Goal: Task Accomplishment & Management: Use online tool/utility

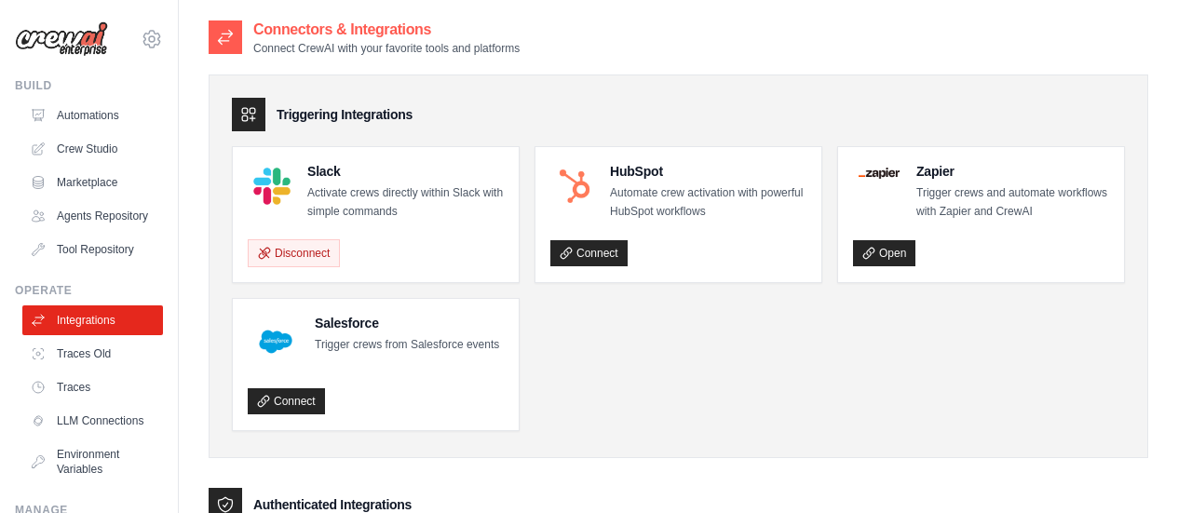
scroll to position [372, 0]
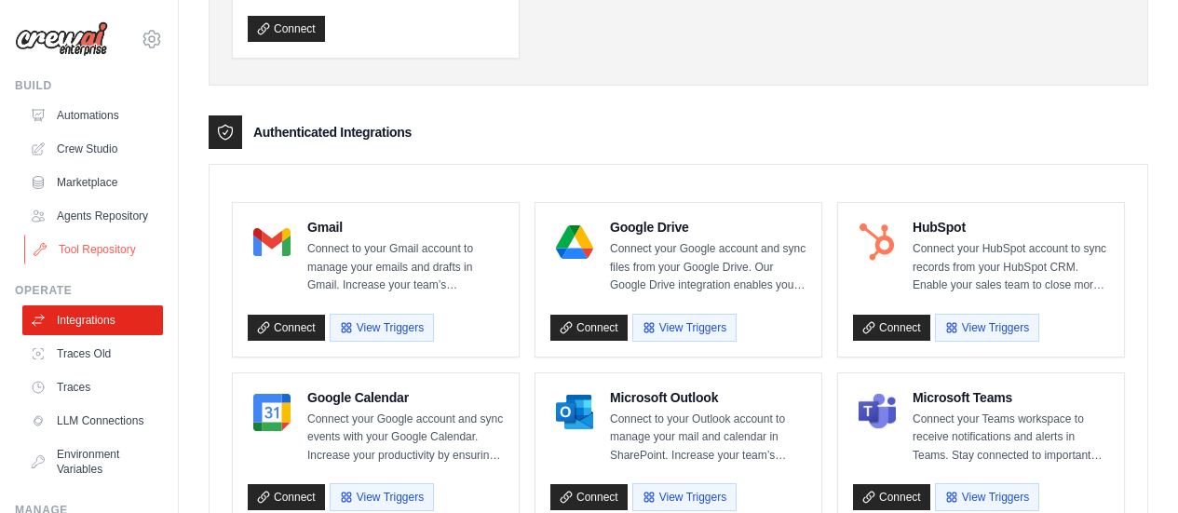
click at [95, 260] on link "Tool Repository" at bounding box center [94, 250] width 141 height 30
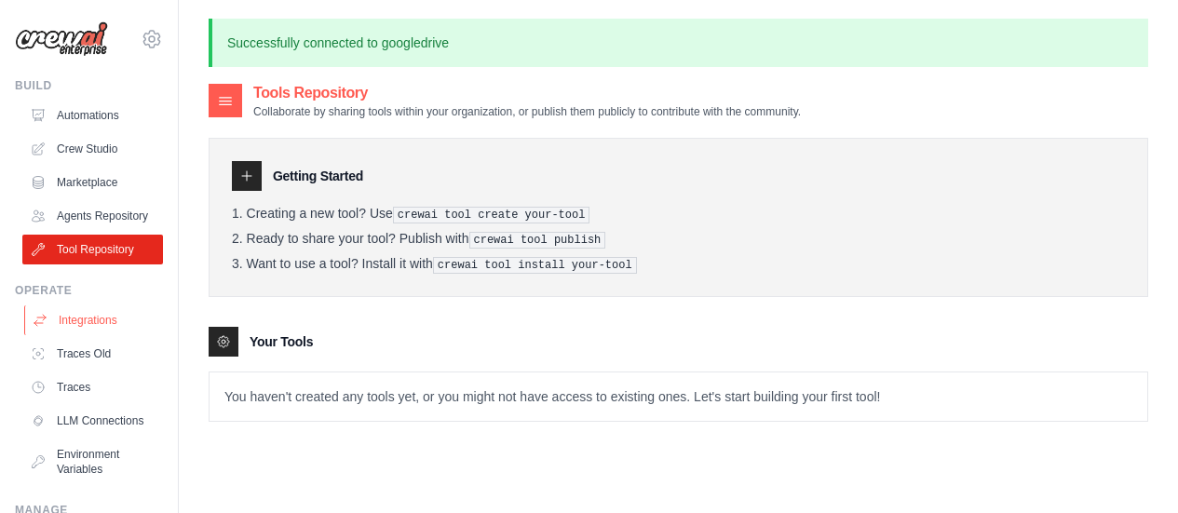
click at [102, 335] on link "Integrations" at bounding box center [94, 320] width 141 height 30
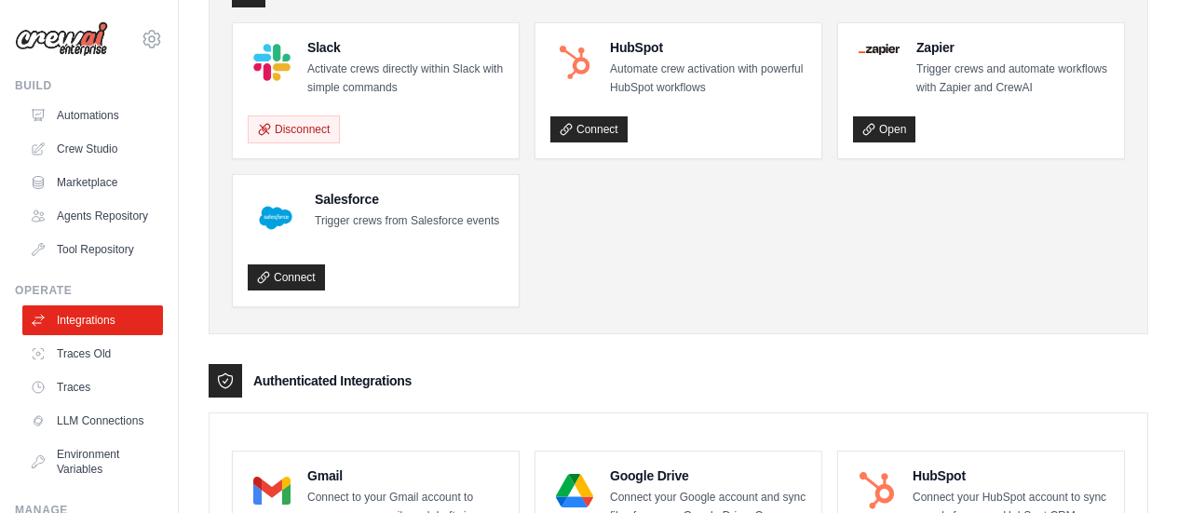
scroll to position [217, 0]
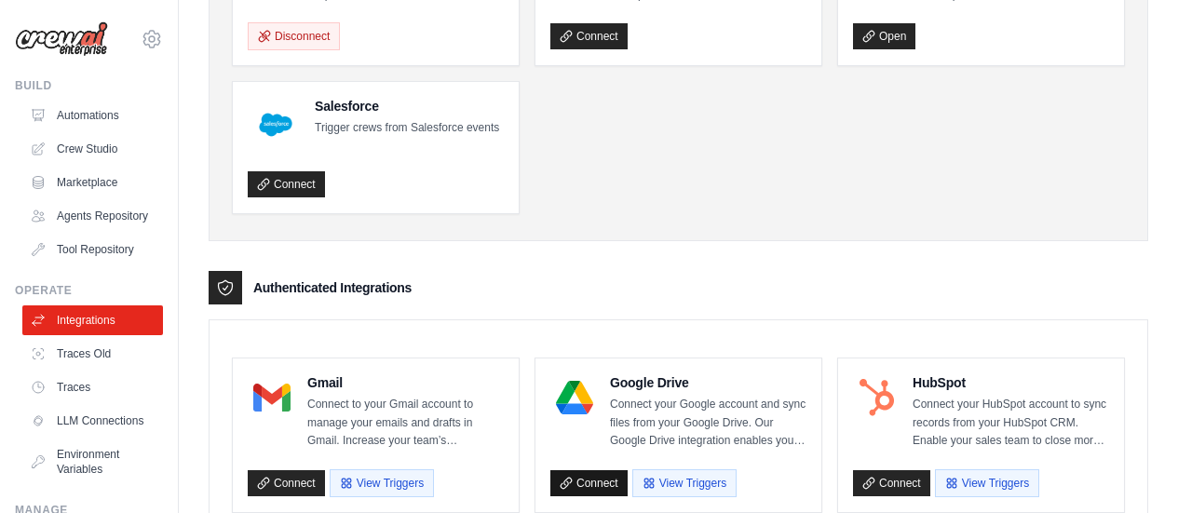
click at [570, 479] on icon at bounding box center [566, 483] width 13 height 13
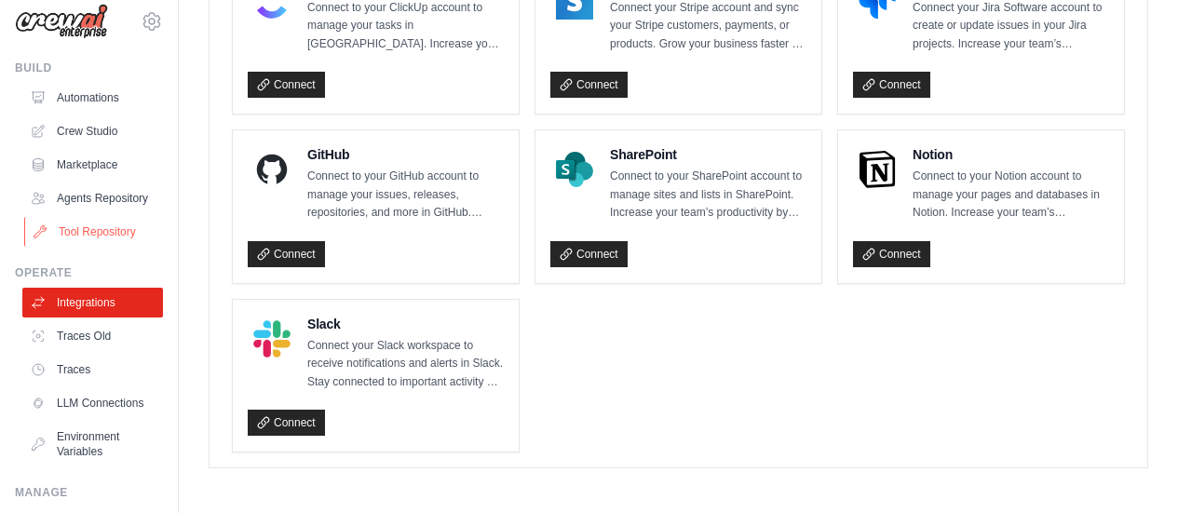
scroll to position [0, 0]
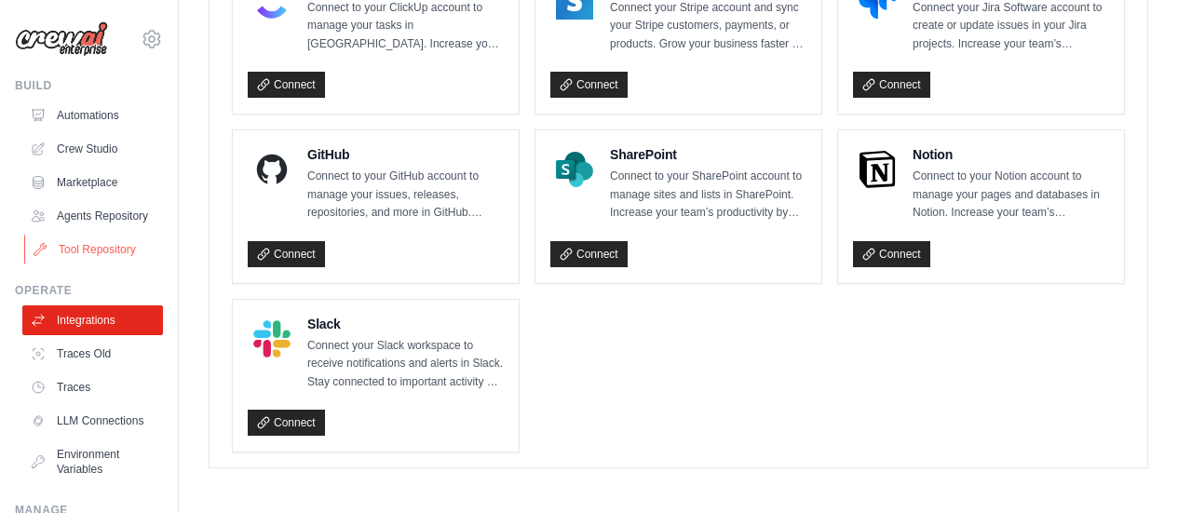
click at [97, 264] on link "Tool Repository" at bounding box center [94, 250] width 141 height 30
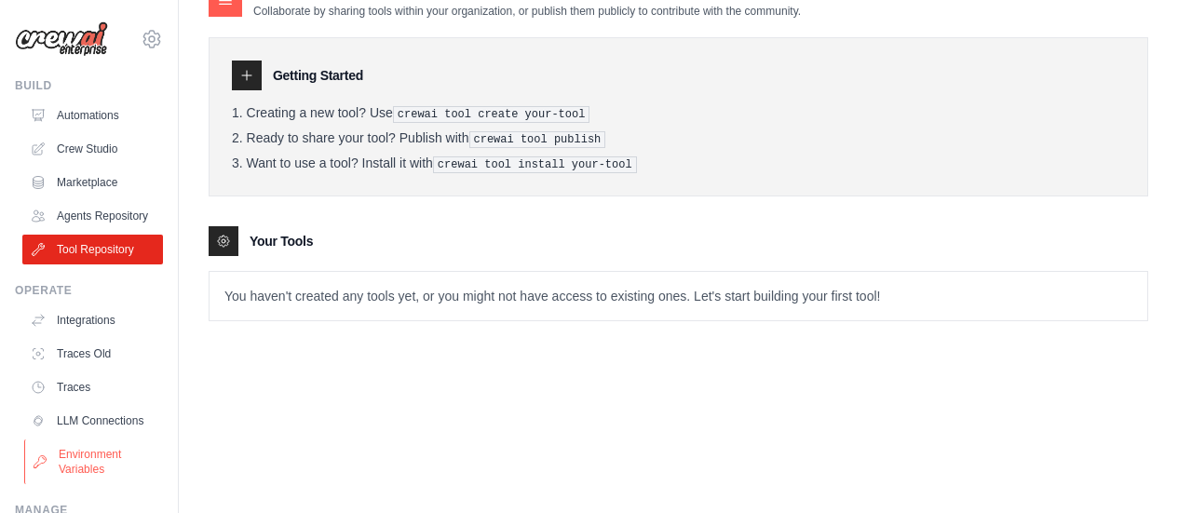
scroll to position [186, 0]
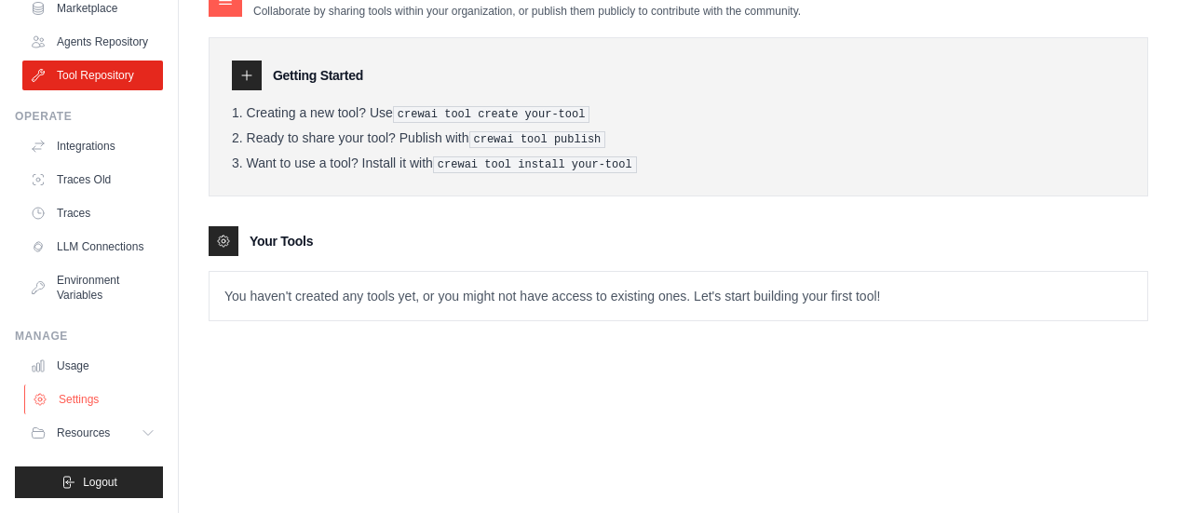
click at [74, 414] on link "Settings" at bounding box center [94, 400] width 141 height 30
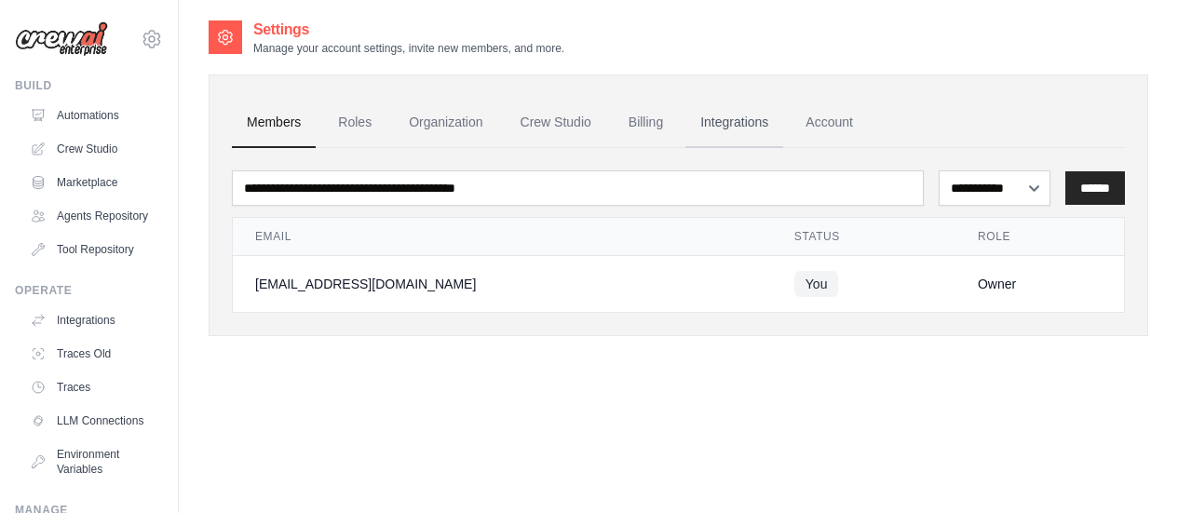
click at [703, 131] on link "Integrations" at bounding box center [734, 123] width 98 height 50
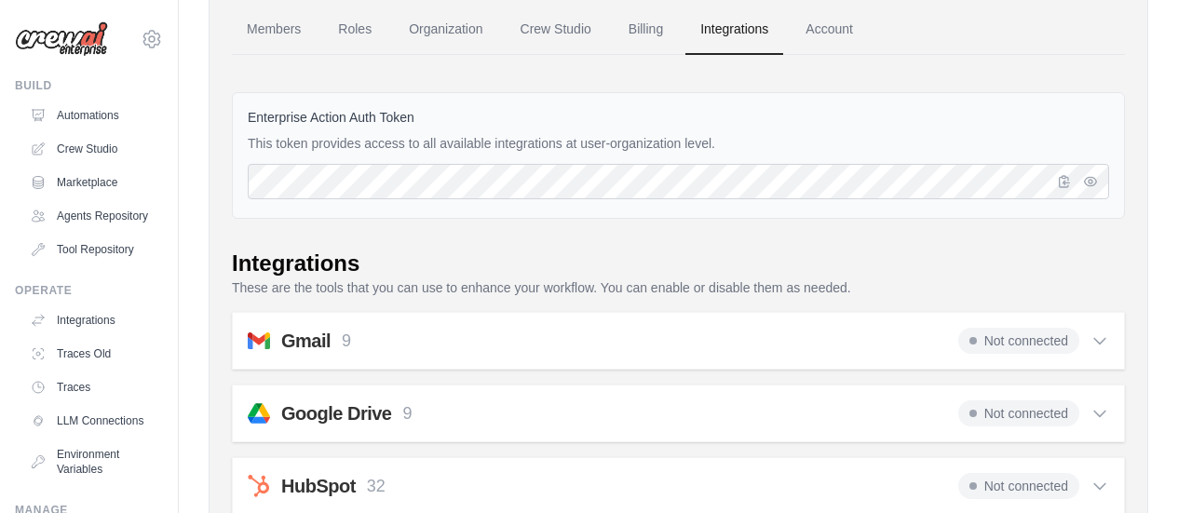
scroll to position [155, 0]
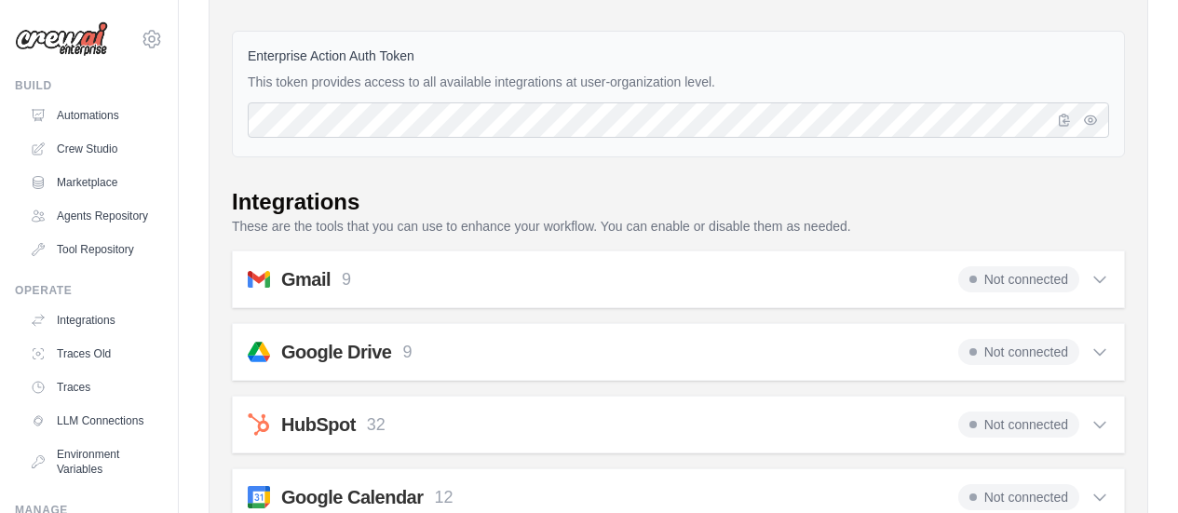
click at [1100, 352] on icon at bounding box center [1099, 352] width 19 height 19
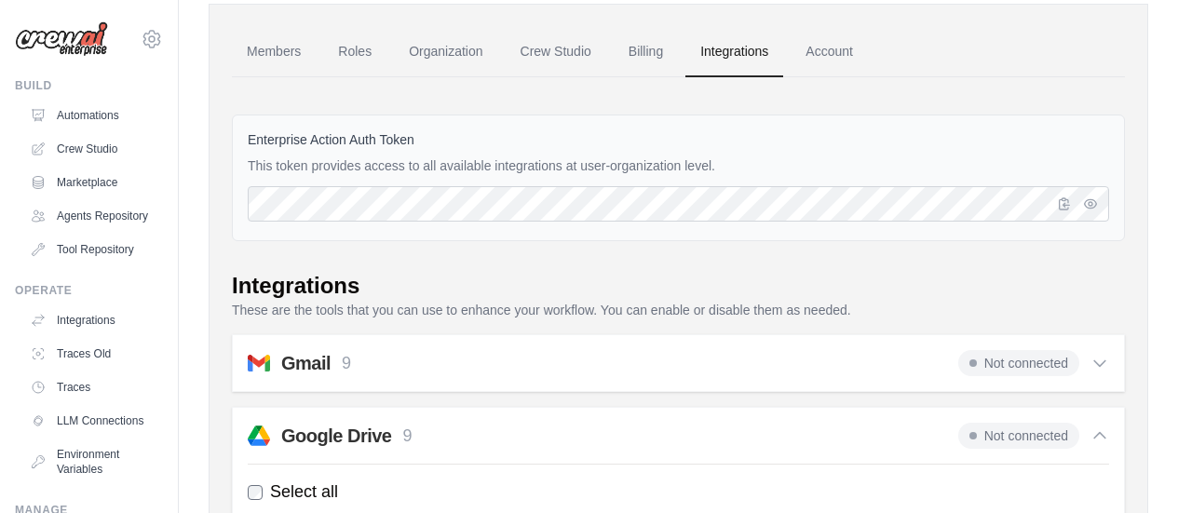
scroll to position [0, 0]
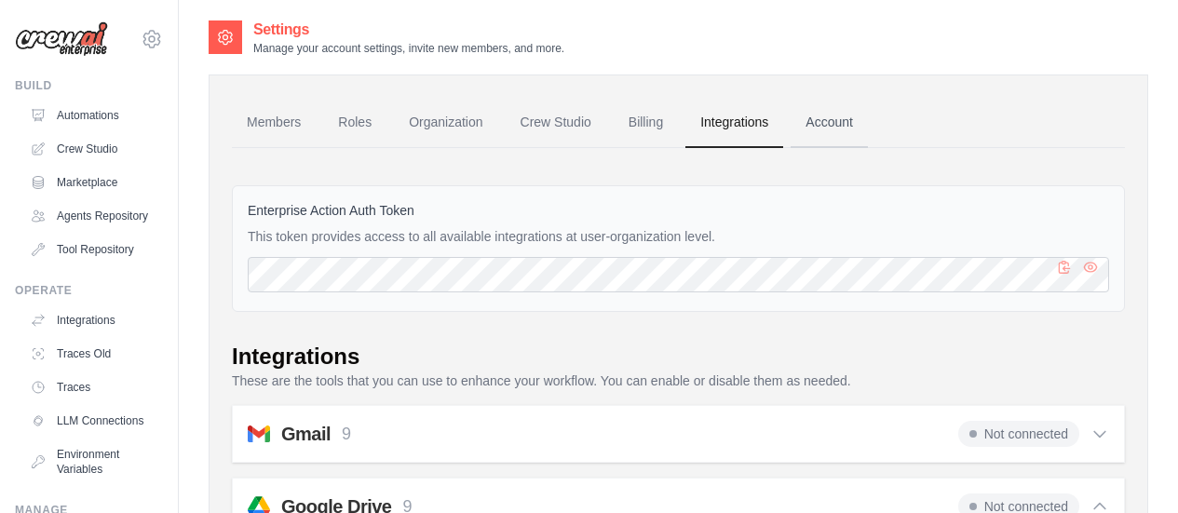
click at [814, 130] on link "Account" at bounding box center [828, 123] width 77 height 50
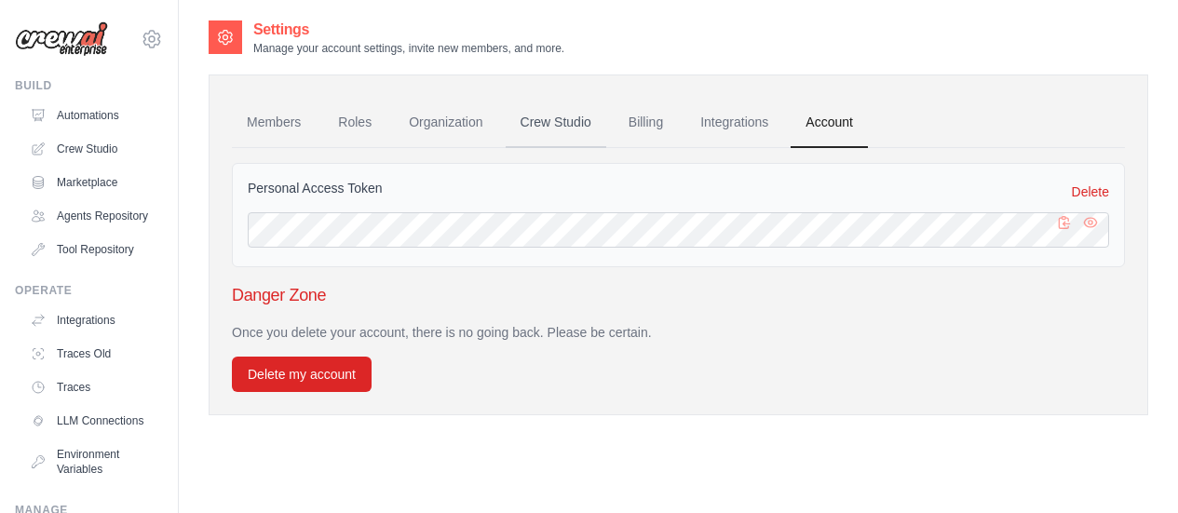
click at [574, 125] on link "Crew Studio" at bounding box center [556, 123] width 101 height 50
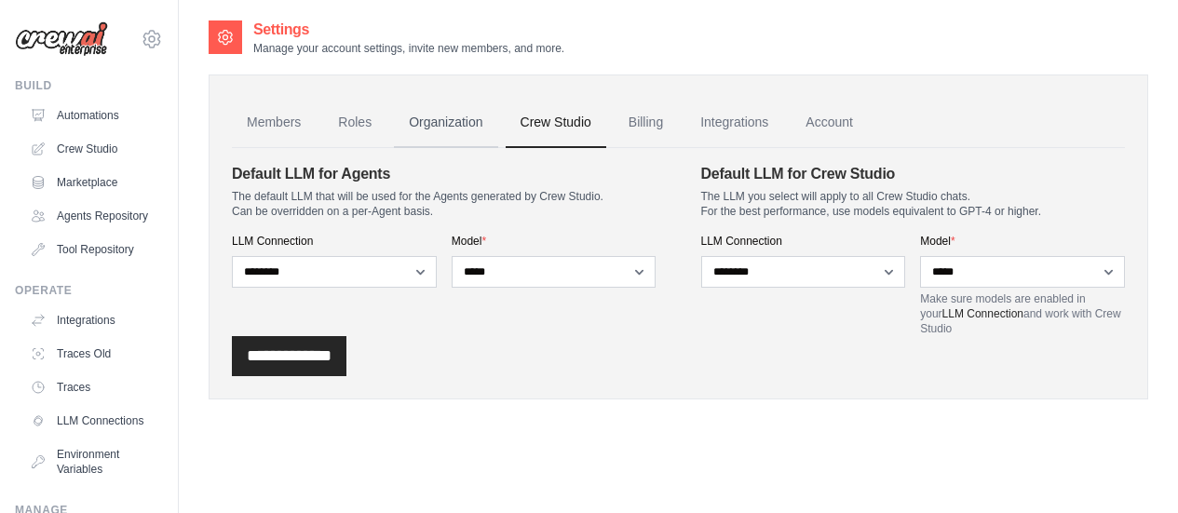
click at [450, 123] on link "Organization" at bounding box center [445, 123] width 103 height 50
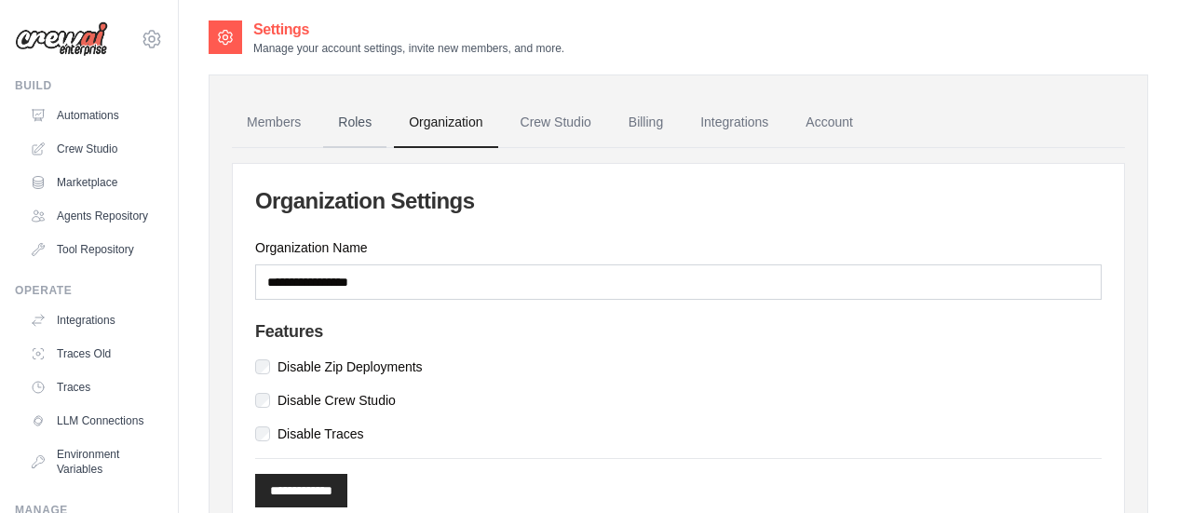
click at [352, 123] on link "Roles" at bounding box center [354, 123] width 63 height 50
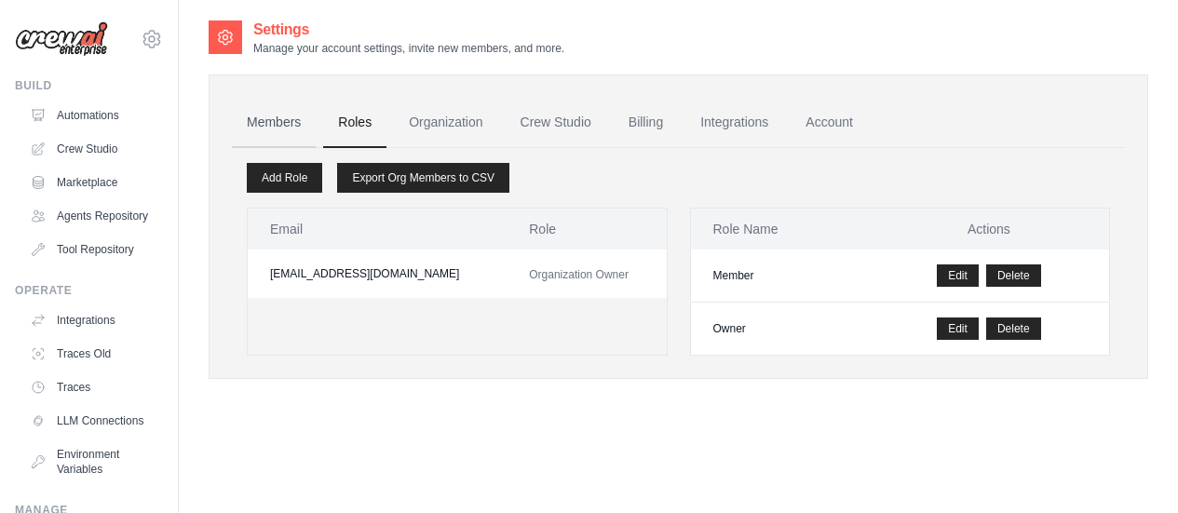
click at [284, 126] on link "Members" at bounding box center [274, 123] width 84 height 50
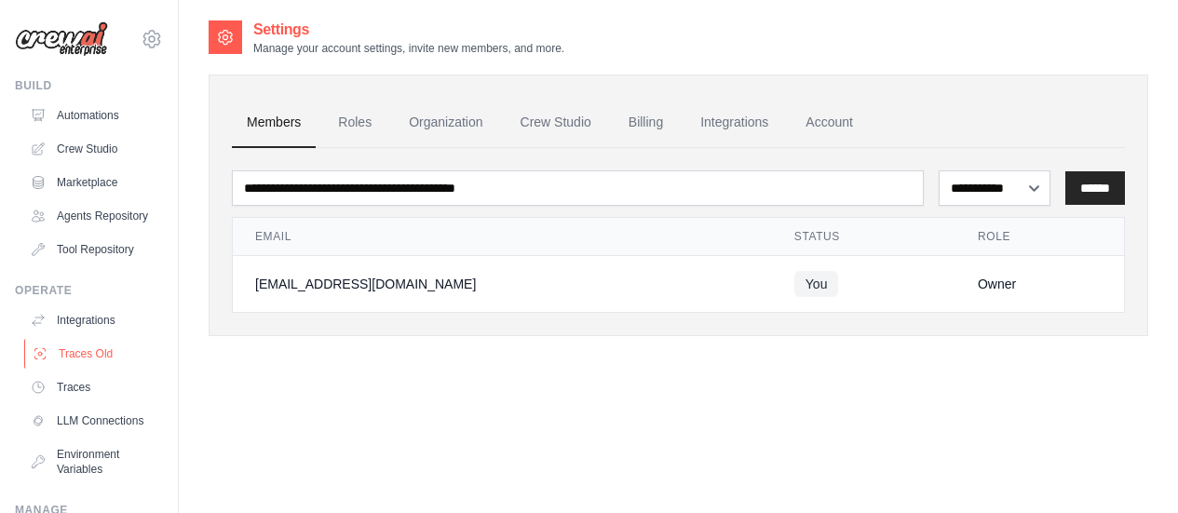
click at [66, 369] on link "Traces Old" at bounding box center [94, 354] width 141 height 30
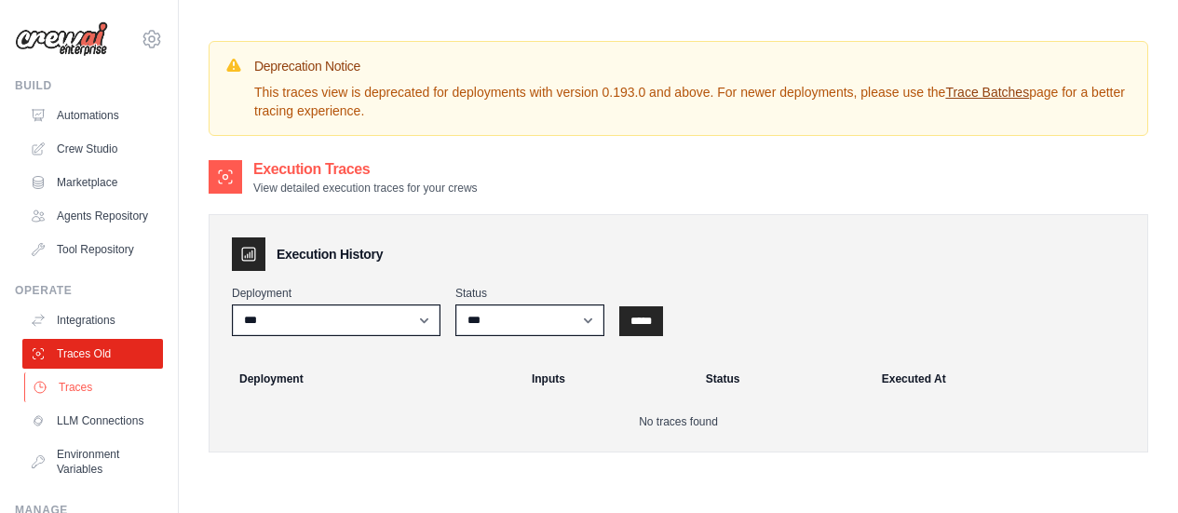
click at [72, 400] on link "Traces" at bounding box center [94, 387] width 141 height 30
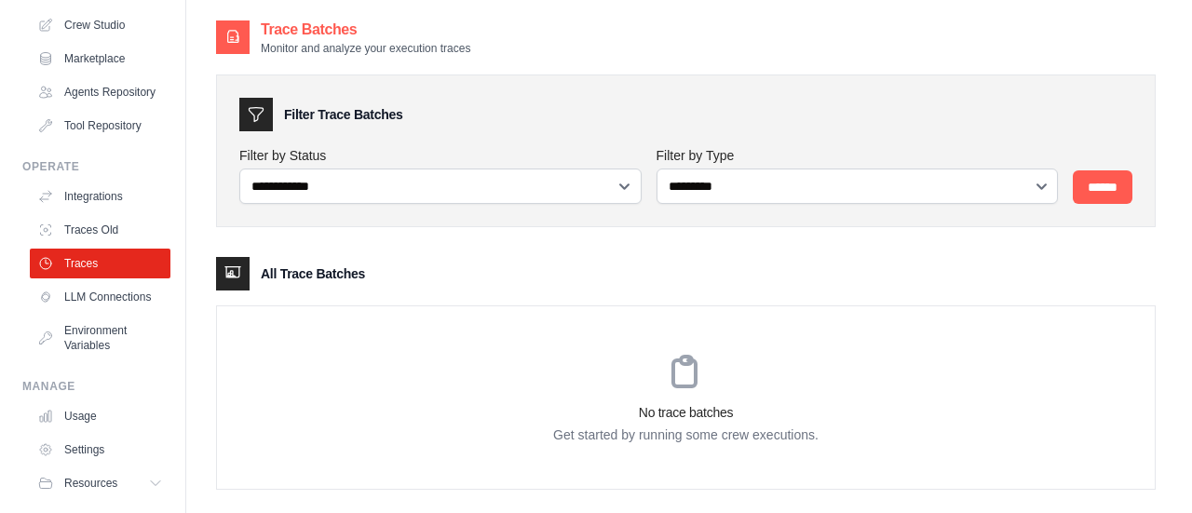
scroll to position [155, 0]
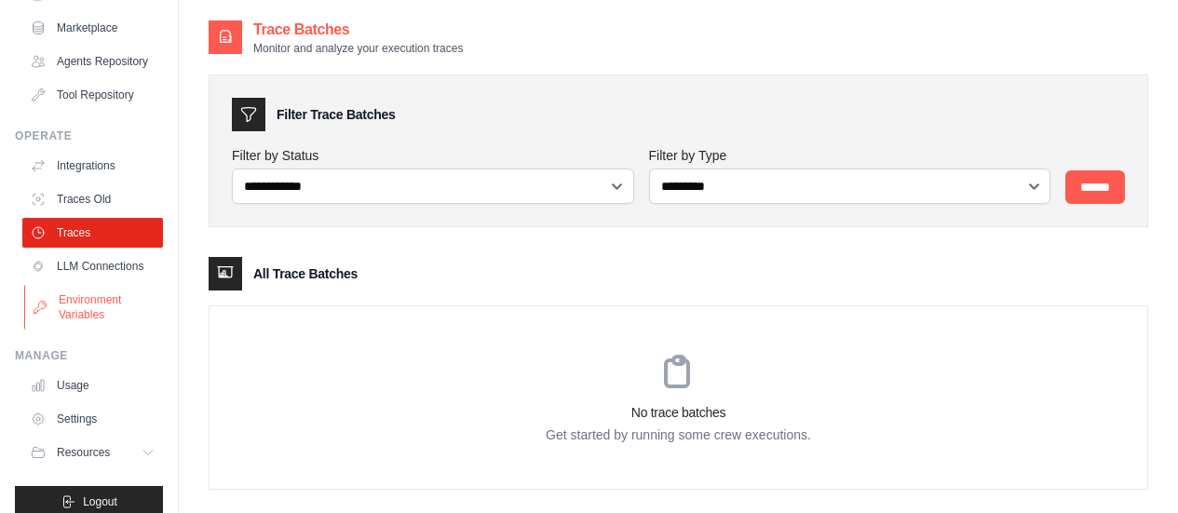
click at [82, 327] on link "Environment Variables" at bounding box center [94, 307] width 141 height 45
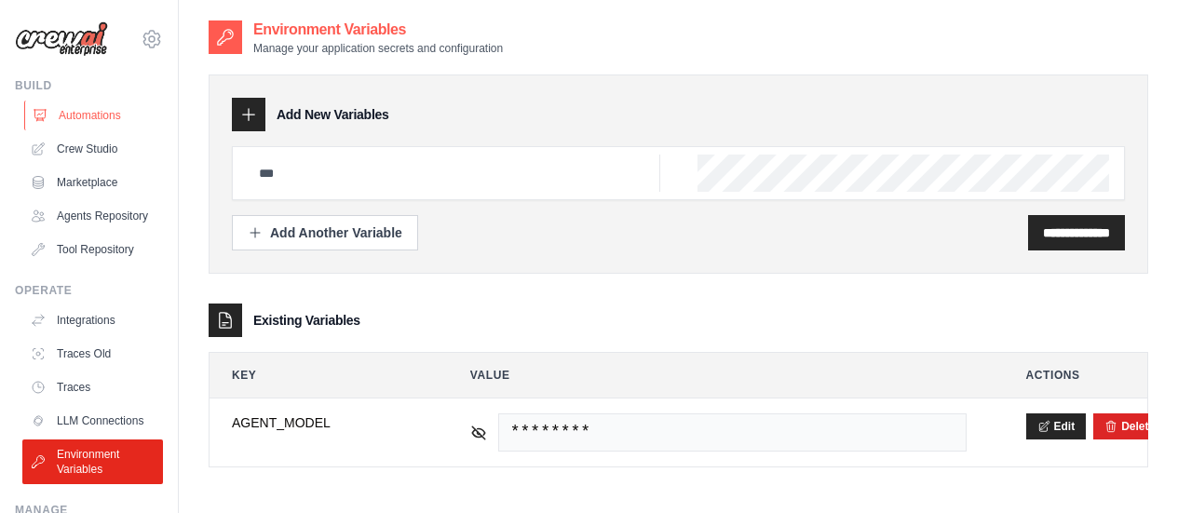
click at [92, 115] on link "Automations" at bounding box center [94, 116] width 141 height 30
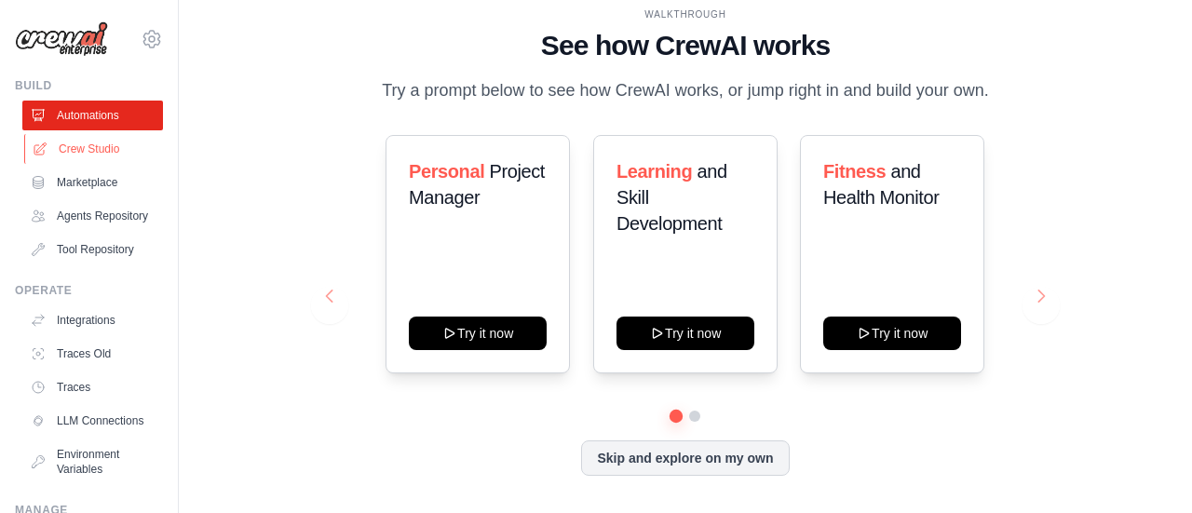
click at [90, 145] on link "Crew Studio" at bounding box center [94, 149] width 141 height 30
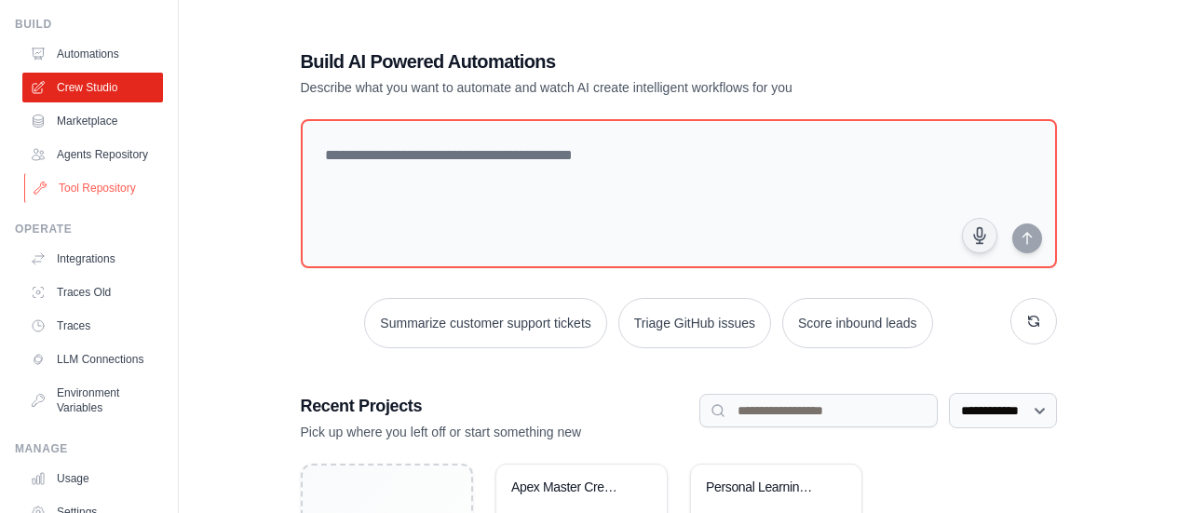
scroll to position [155, 0]
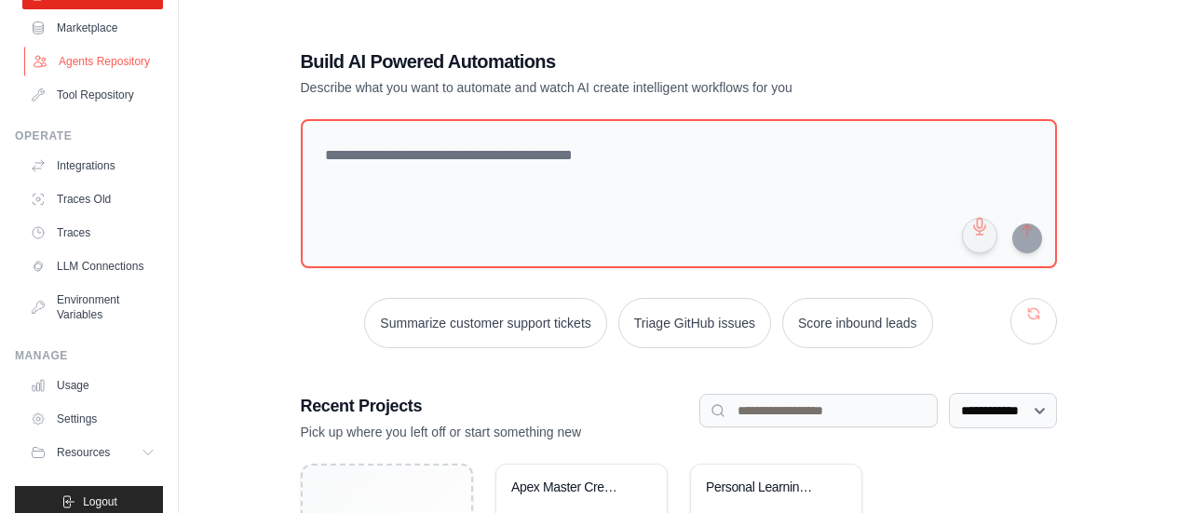
click at [101, 70] on link "Agents Repository" at bounding box center [94, 62] width 141 height 30
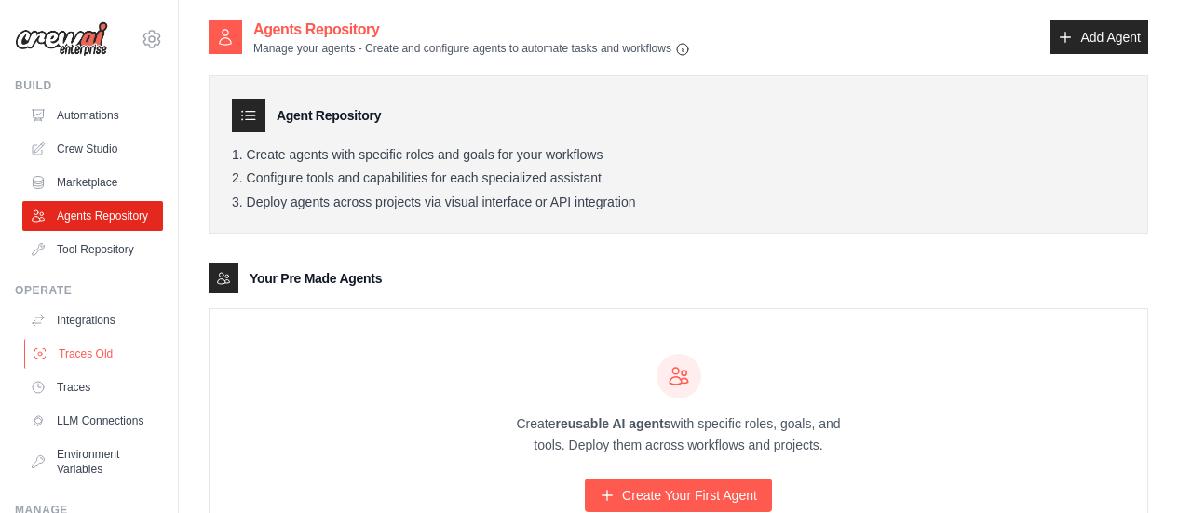
scroll to position [186, 0]
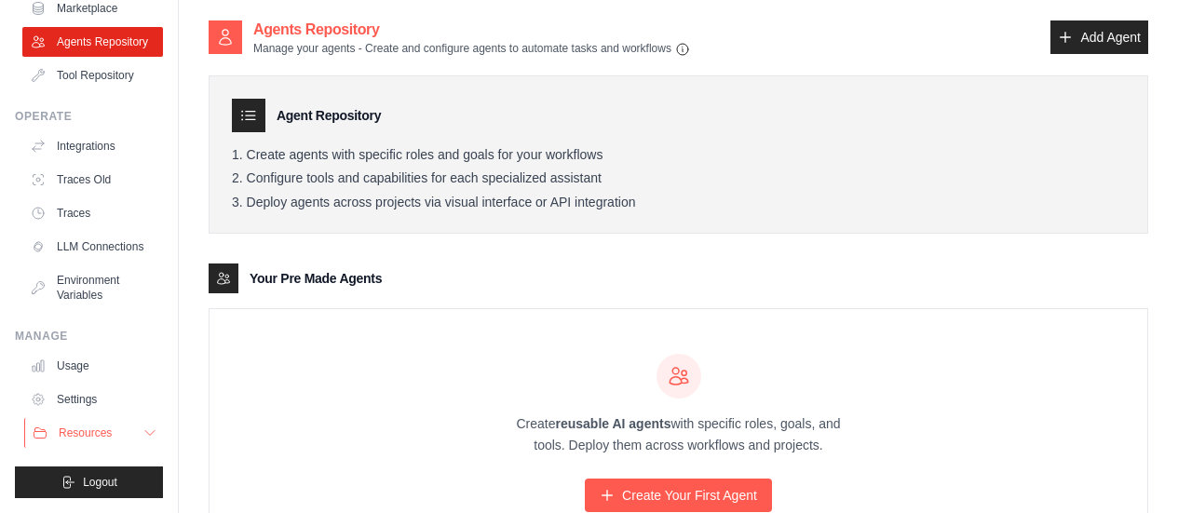
click at [74, 440] on span "Resources" at bounding box center [85, 432] width 53 height 15
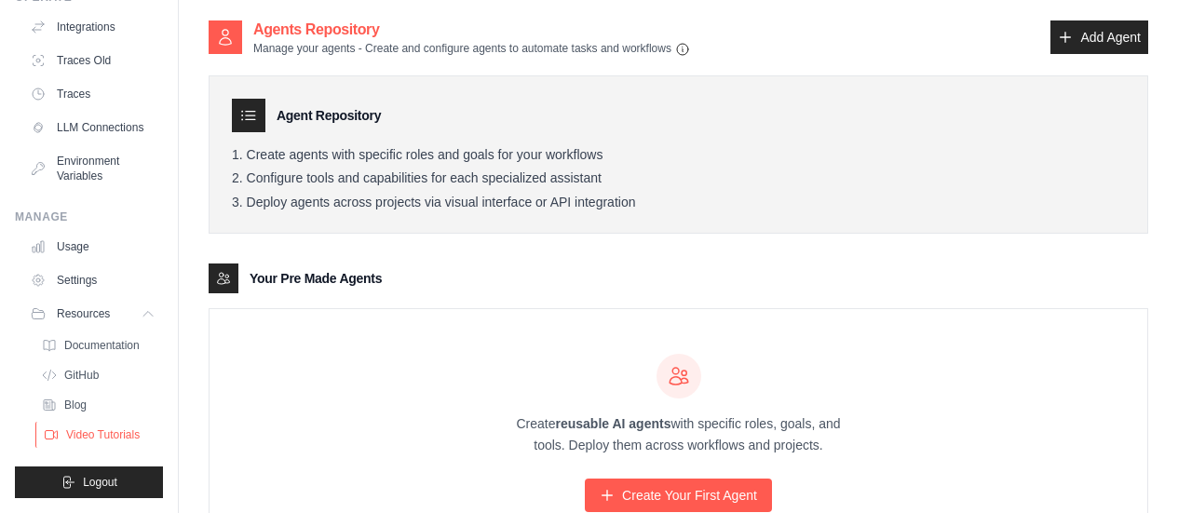
scroll to position [291, 0]
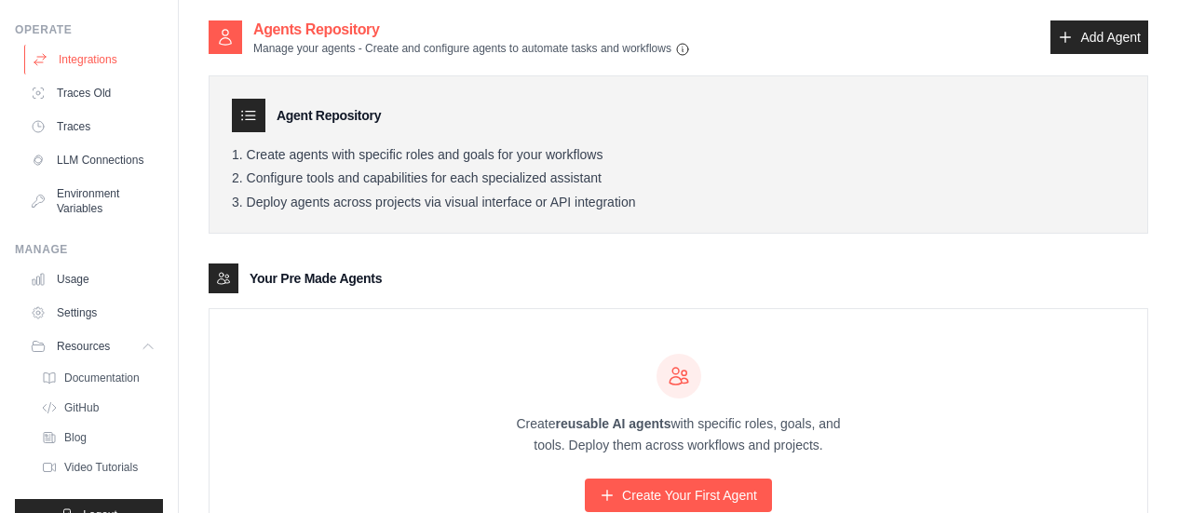
click at [95, 67] on link "Integrations" at bounding box center [94, 60] width 141 height 30
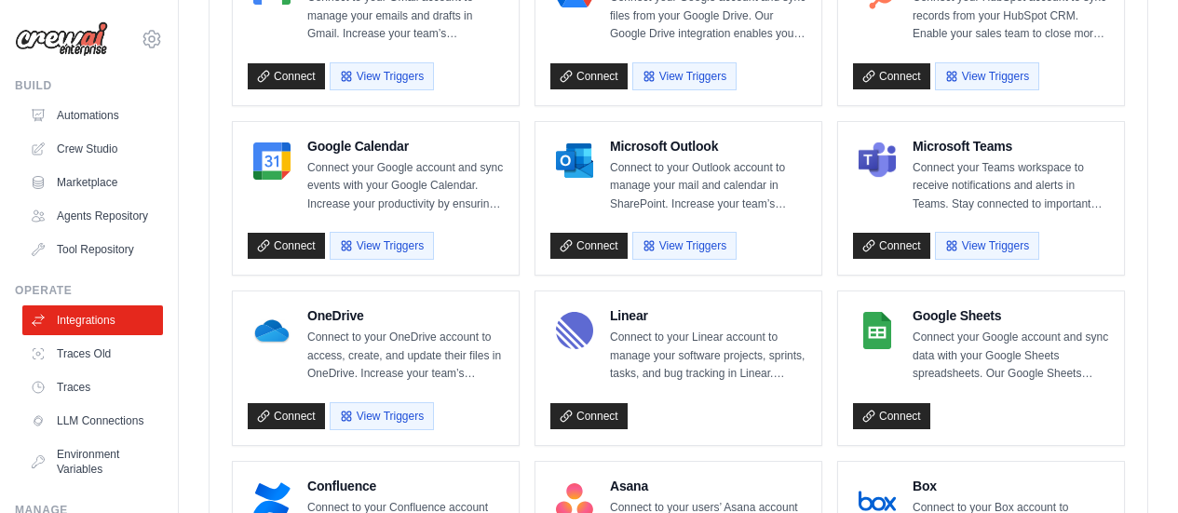
scroll to position [406, 0]
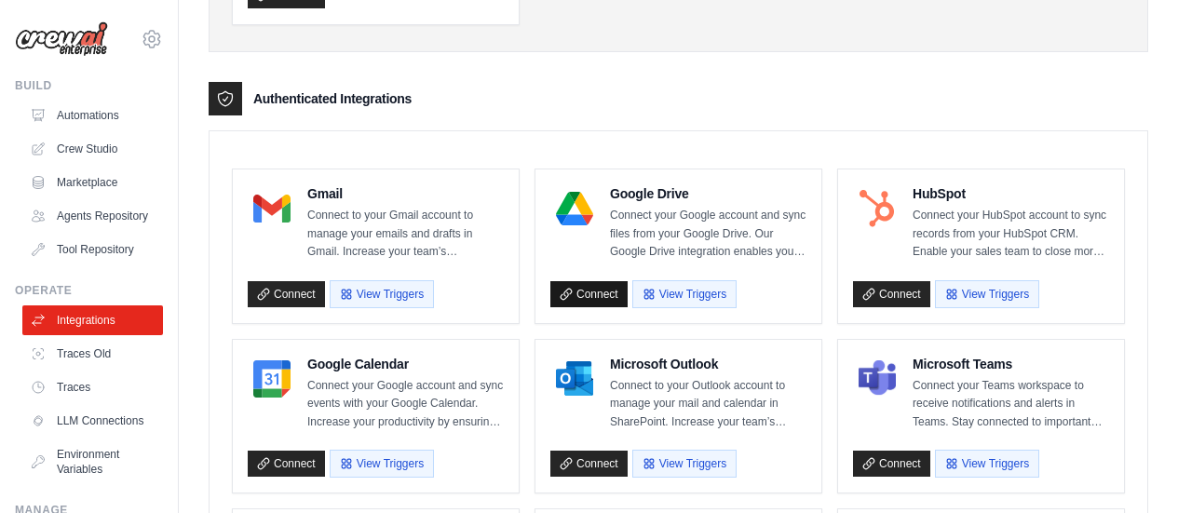
click at [599, 290] on link "Connect" at bounding box center [588, 294] width 77 height 26
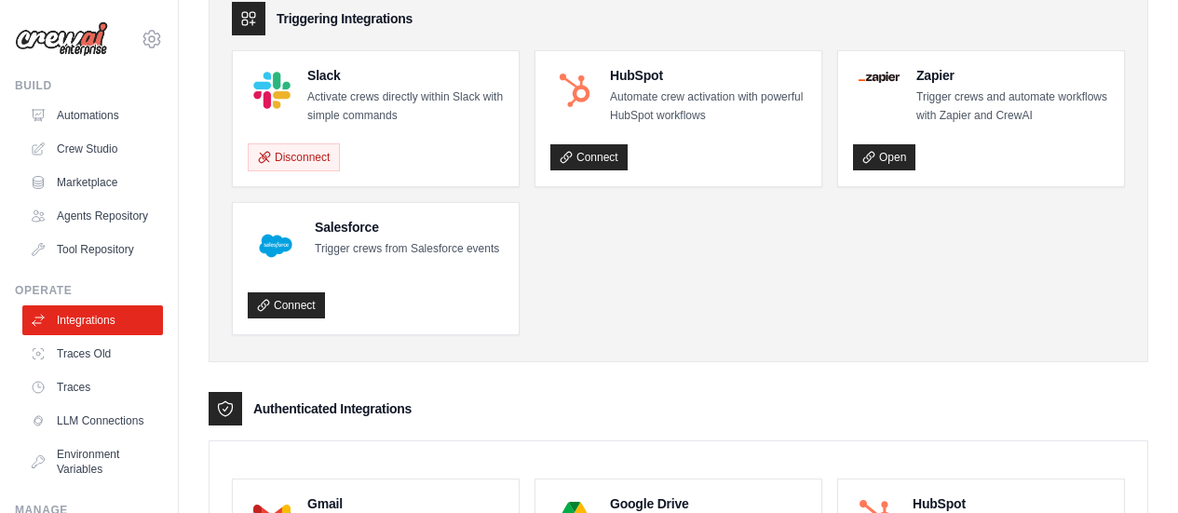
scroll to position [0, 0]
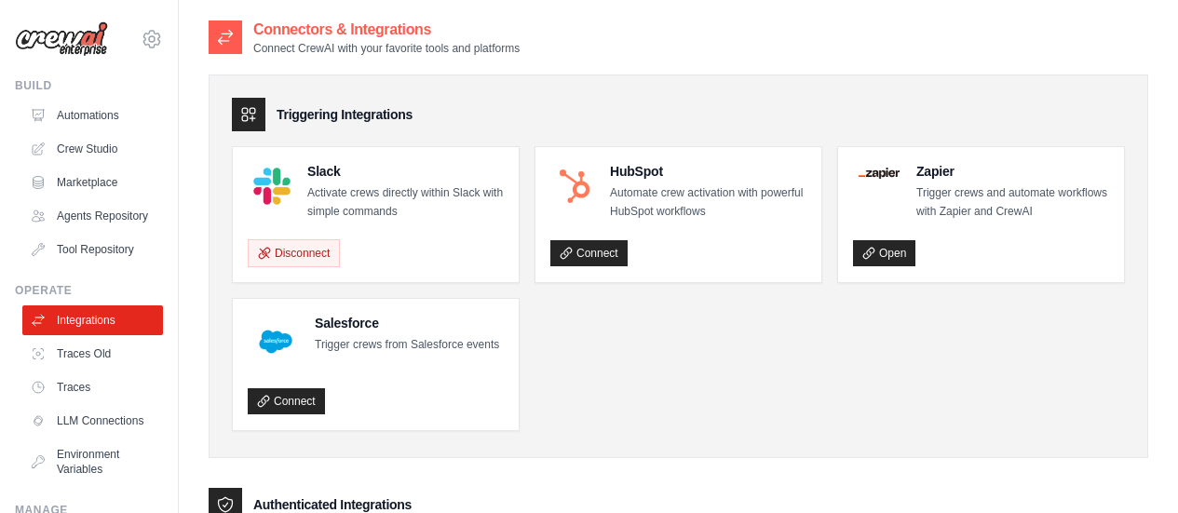
click at [223, 38] on icon at bounding box center [225, 37] width 19 height 19
click at [122, 144] on link "Crew Studio" at bounding box center [94, 149] width 141 height 30
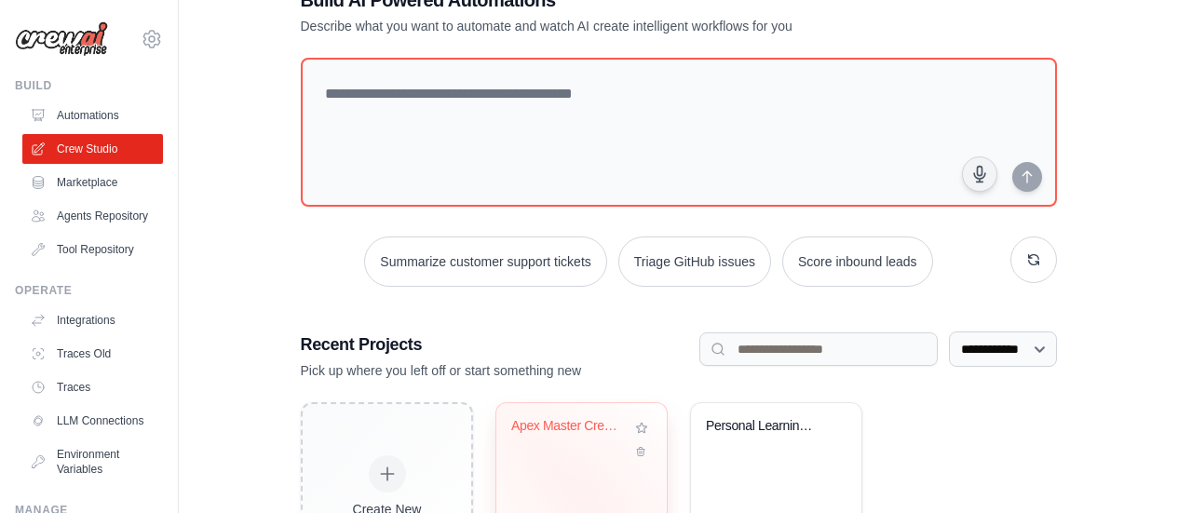
scroll to position [184, 0]
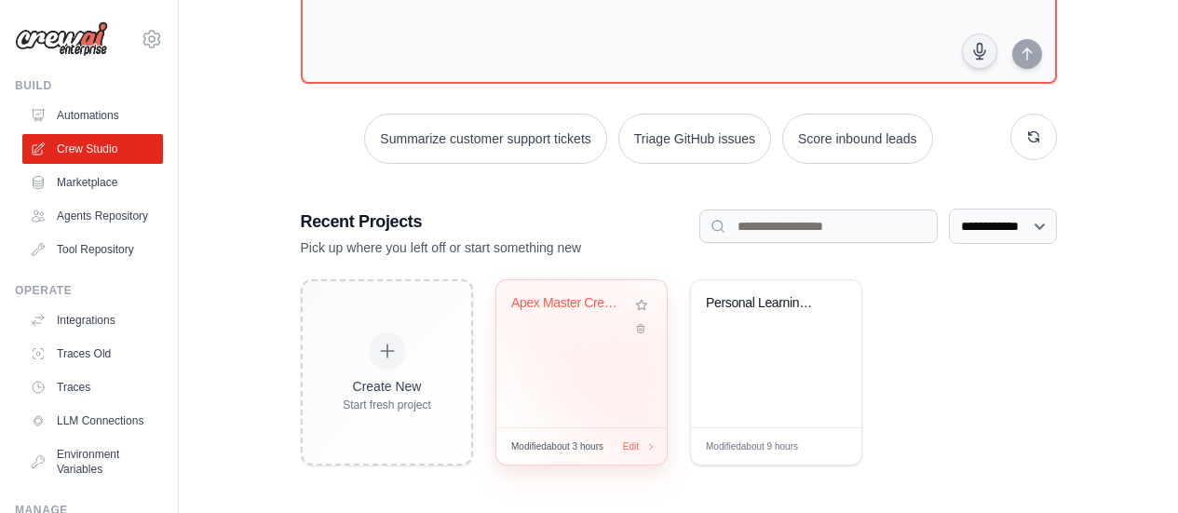
click at [633, 354] on div "Apex Master Crew - Autonomous Found..." at bounding box center [581, 353] width 170 height 147
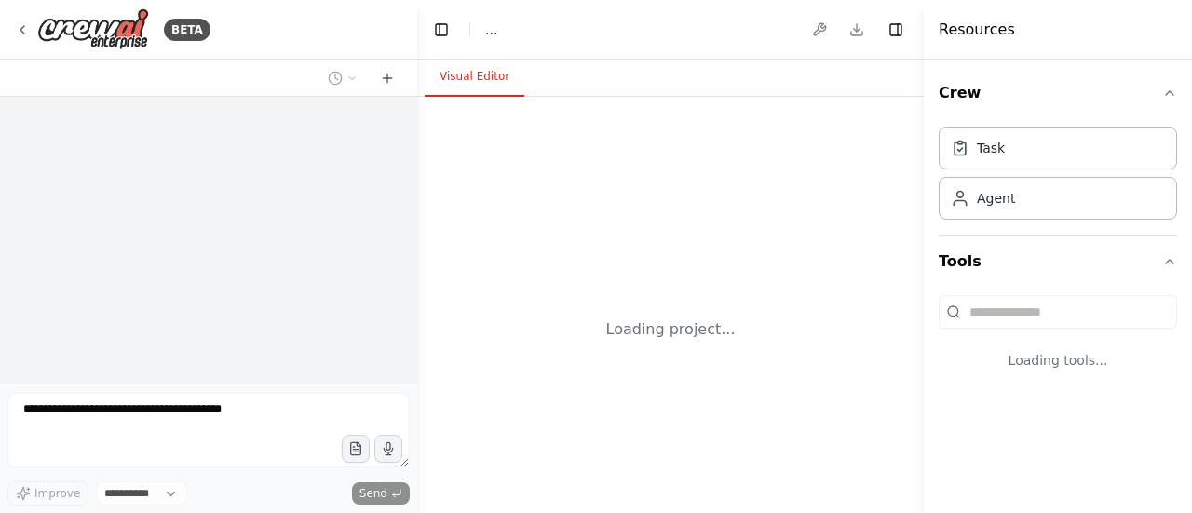
select select "****"
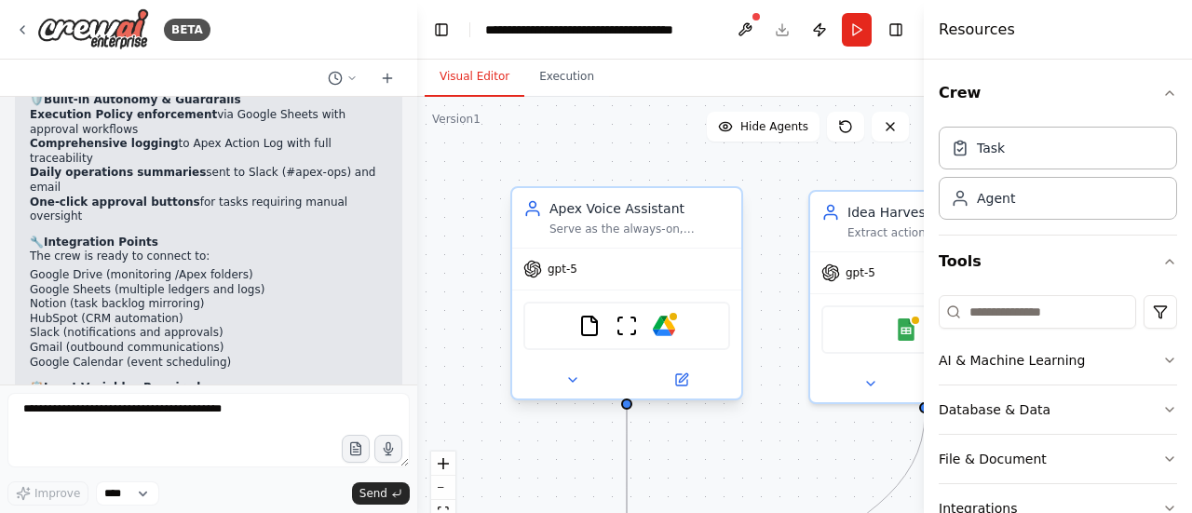
scroll to position [9004, 0]
click at [572, 376] on icon at bounding box center [572, 379] width 15 height 15
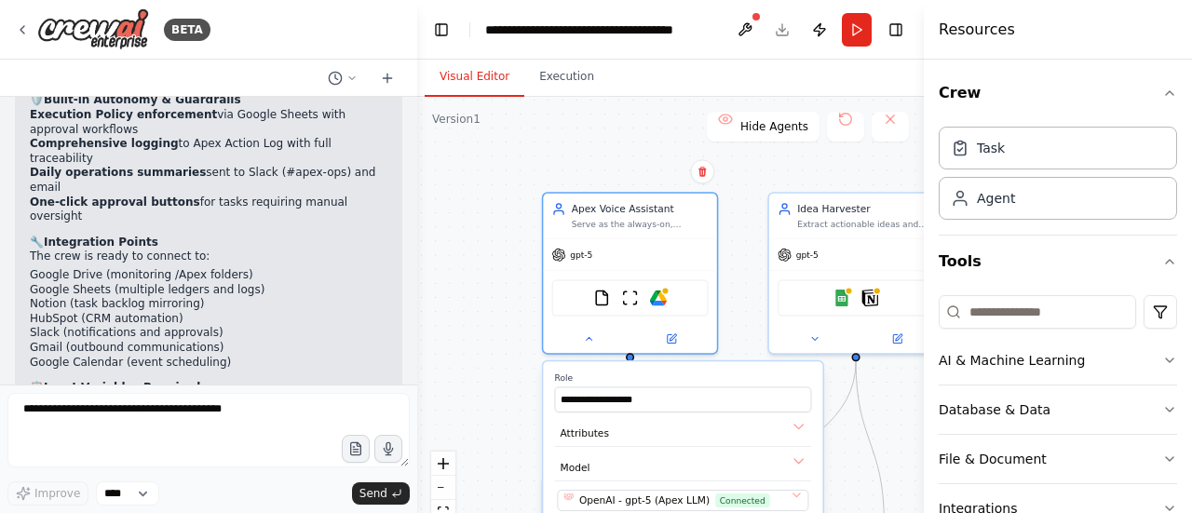
drag, startPoint x: 469, startPoint y: 430, endPoint x: 488, endPoint y: 375, distance: 58.0
click at [489, 371] on div ".deletable-edge-delete-btn { width: 20px; height: 20px; border: 0px solid #ffff…" at bounding box center [670, 330] width 506 height 466
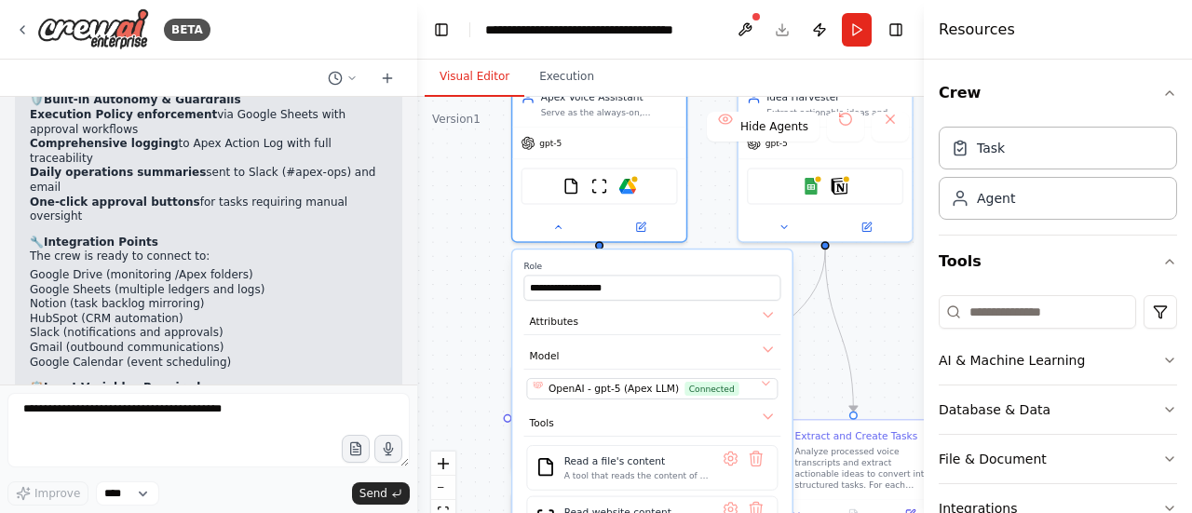
drag, startPoint x: 498, startPoint y: 420, endPoint x: 466, endPoint y: 308, distance: 116.1
click at [466, 308] on div ".deletable-edge-delete-btn { width: 20px; height: 20px; border: 0px solid #ffff…" at bounding box center [670, 330] width 506 height 466
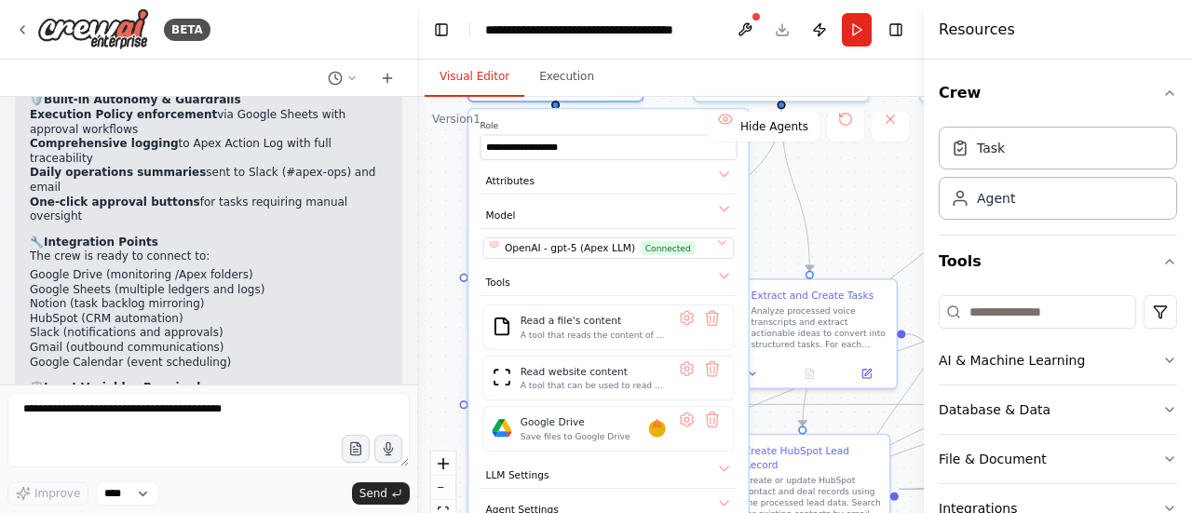
drag, startPoint x: 492, startPoint y: 458, endPoint x: 447, endPoint y: 319, distance: 145.7
click at [449, 317] on div ".deletable-edge-delete-btn { width: 20px; height: 20px; border: 0px solid #ffff…" at bounding box center [670, 330] width 506 height 466
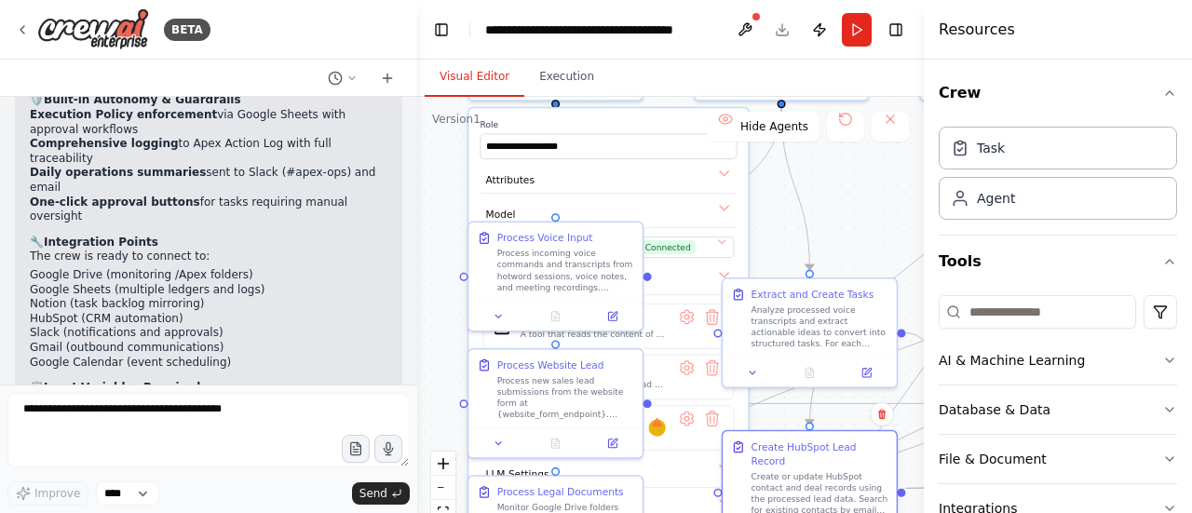
click at [792, 455] on div "Create HubSpot Lead Record Create or update HubSpot contact and deal records us…" at bounding box center [818, 477] width 137 height 76
click at [584, 196] on div "**********" at bounding box center [607, 355] width 279 height 494
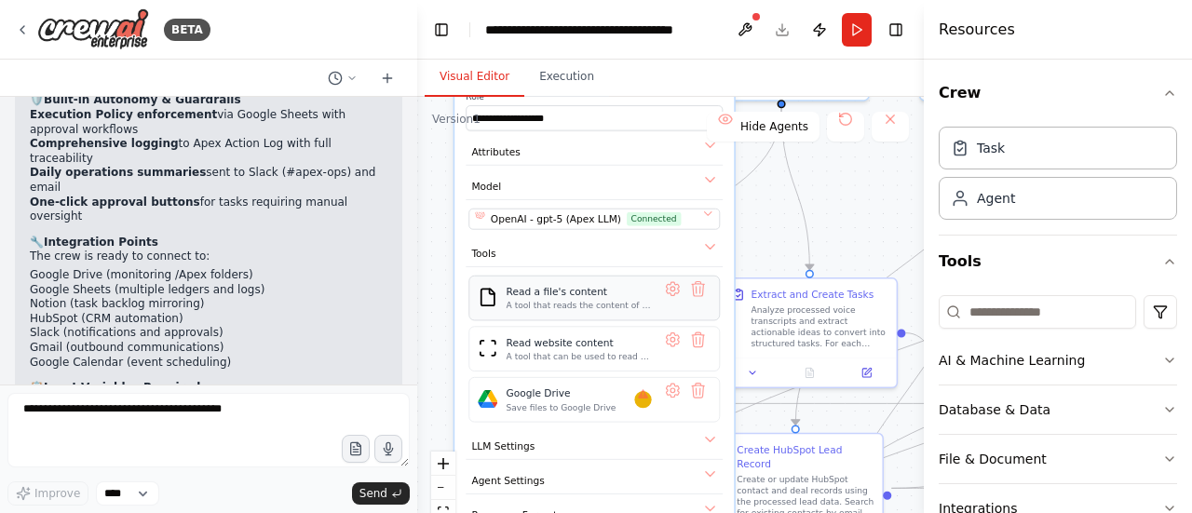
drag, startPoint x: 525, startPoint y: 334, endPoint x: 505, endPoint y: 312, distance: 30.3
click at [506, 308] on div "A tool that reads the content of a file. To use this tool, provide a 'file_path…" at bounding box center [578, 305] width 145 height 11
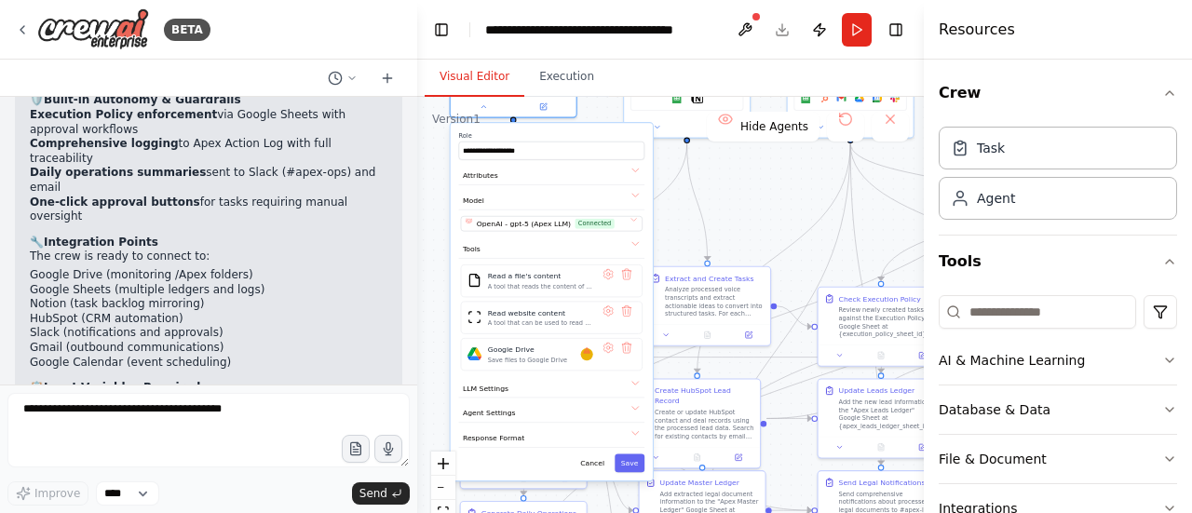
drag, startPoint x: 442, startPoint y: 373, endPoint x: 434, endPoint y: 317, distance: 56.5
click at [434, 317] on div ".deletable-edge-delete-btn { width: 20px; height: 20px; border: 0px solid #ffff…" at bounding box center [670, 330] width 506 height 466
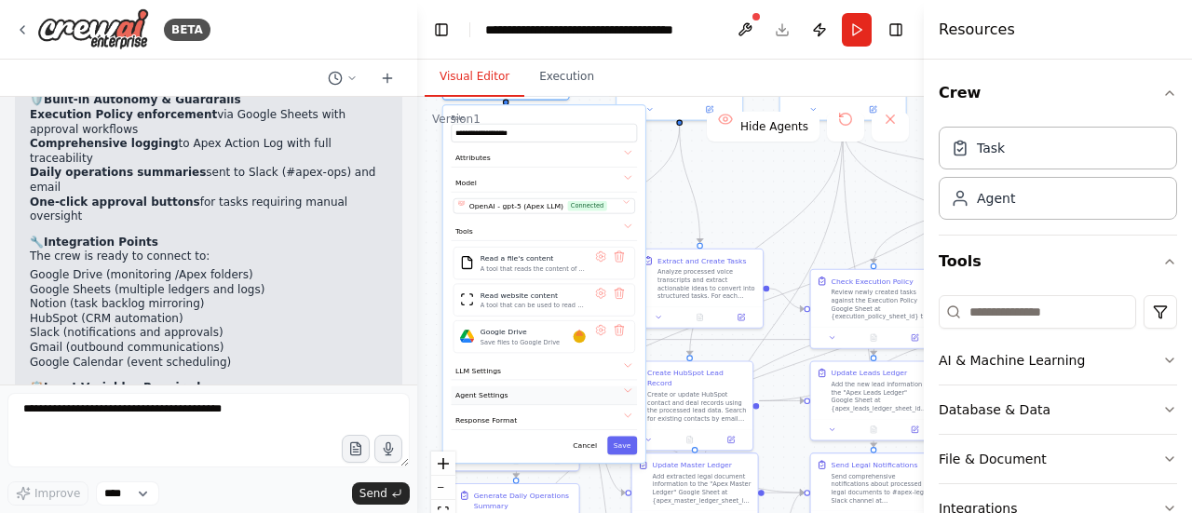
click at [521, 396] on button "Agent Settings" at bounding box center [545, 395] width 186 height 19
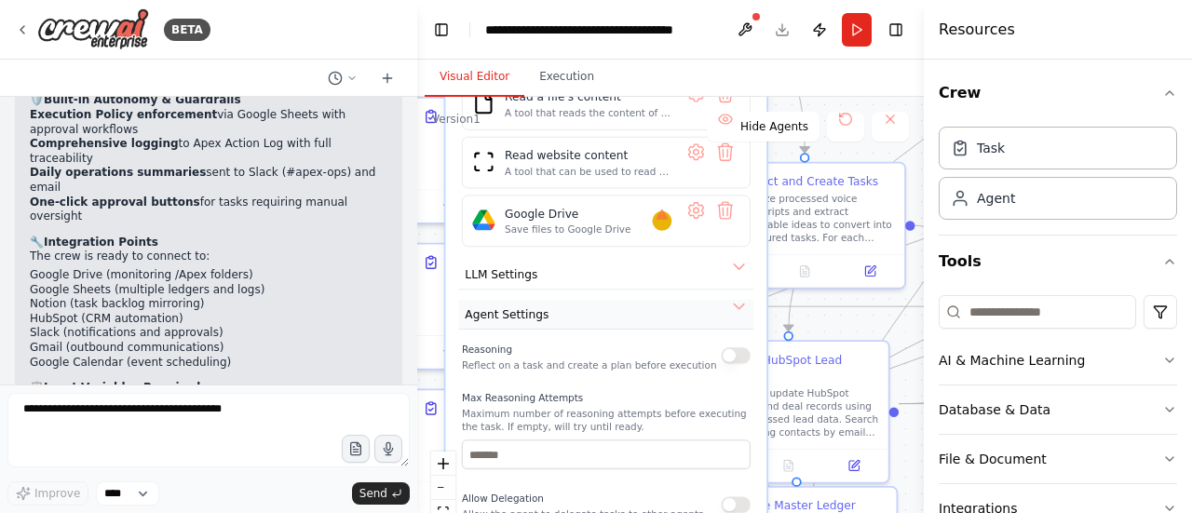
drag, startPoint x: 521, startPoint y: 396, endPoint x: 562, endPoint y: 317, distance: 88.3
click at [562, 317] on button "Agent Settings" at bounding box center [605, 315] width 295 height 30
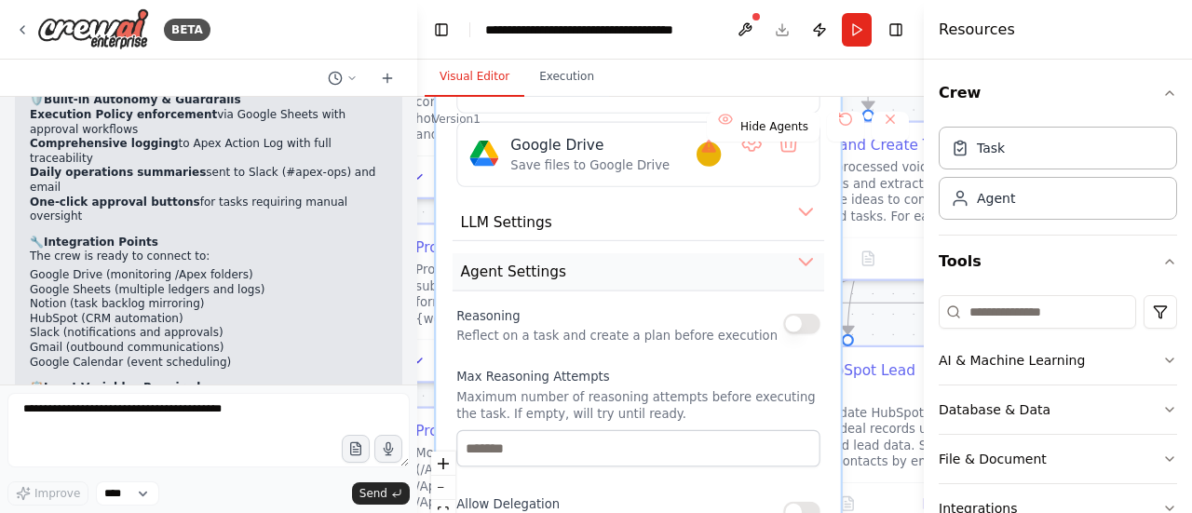
drag, startPoint x: 560, startPoint y: 322, endPoint x: 599, endPoint y: 248, distance: 83.7
click at [599, 253] on button "Agent Settings" at bounding box center [637, 272] width 371 height 38
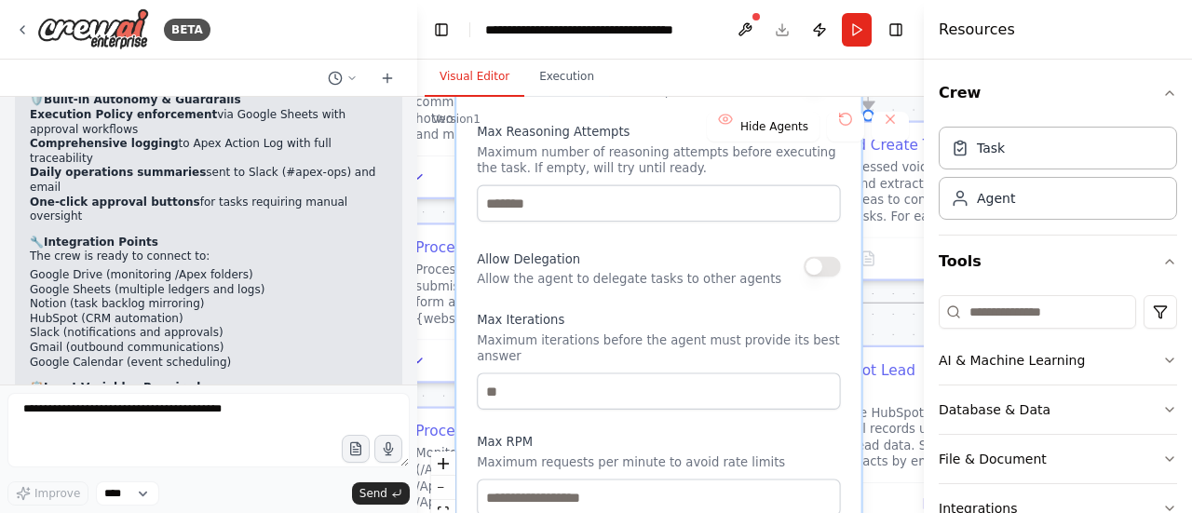
drag, startPoint x: 601, startPoint y: 449, endPoint x: 591, endPoint y: 228, distance: 220.9
click at [592, 227] on div "Reasoning Reflect on a task and create a plan before execution Max Reasoning At…" at bounding box center [658, 340] width 363 height 563
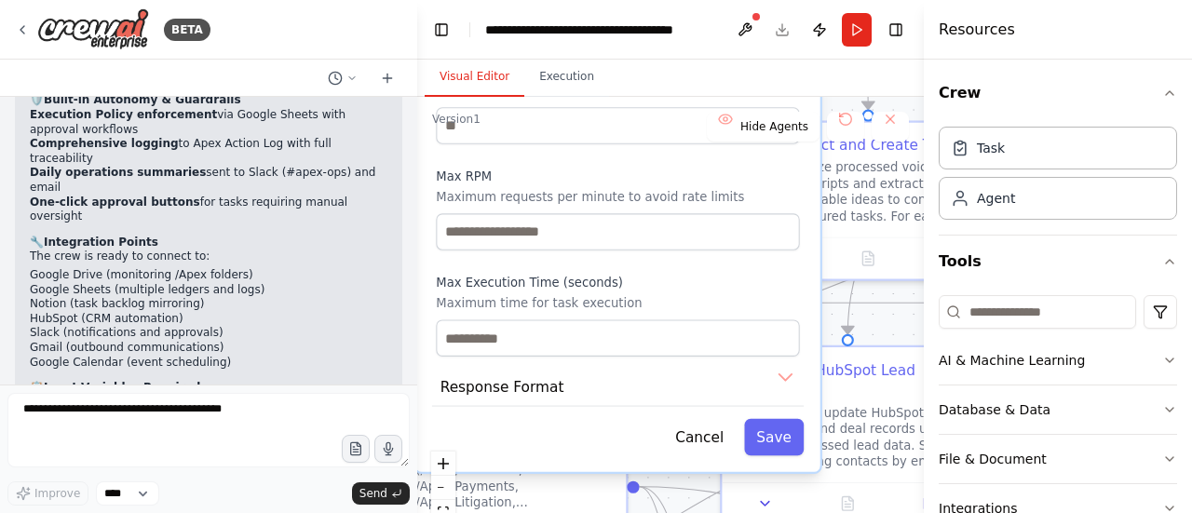
drag, startPoint x: 653, startPoint y: 386, endPoint x: 608, endPoint y: 153, distance: 237.9
click at [608, 153] on div "Reasoning Reflect on a task and create a plan before execution Max Reasoning At…" at bounding box center [617, 73] width 363 height 563
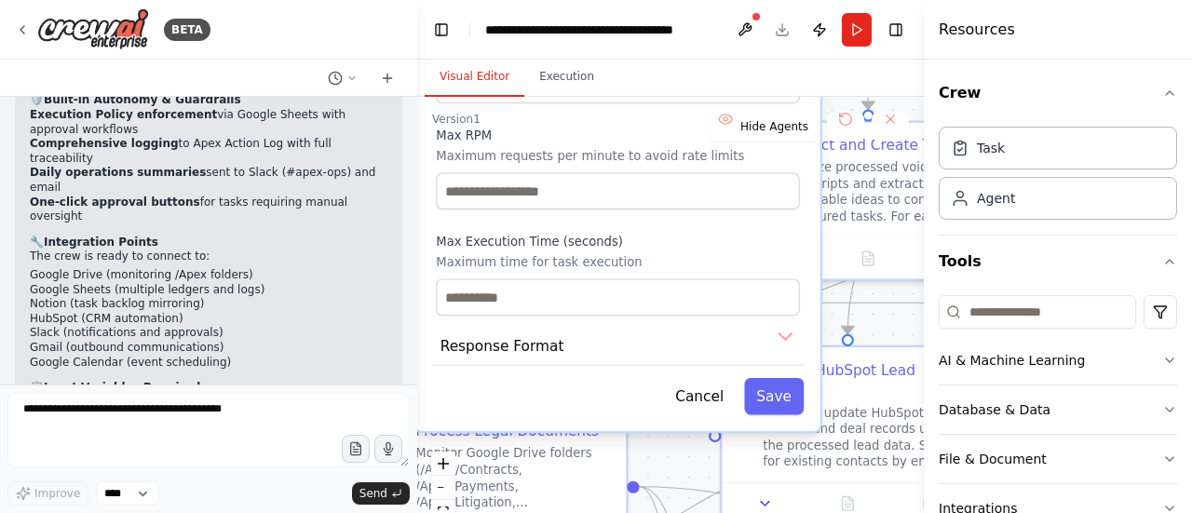
drag, startPoint x: 614, startPoint y: 267, endPoint x: 613, endPoint y: 220, distance: 47.5
click at [615, 234] on label "Max Execution Time (seconds)" at bounding box center [617, 242] width 363 height 17
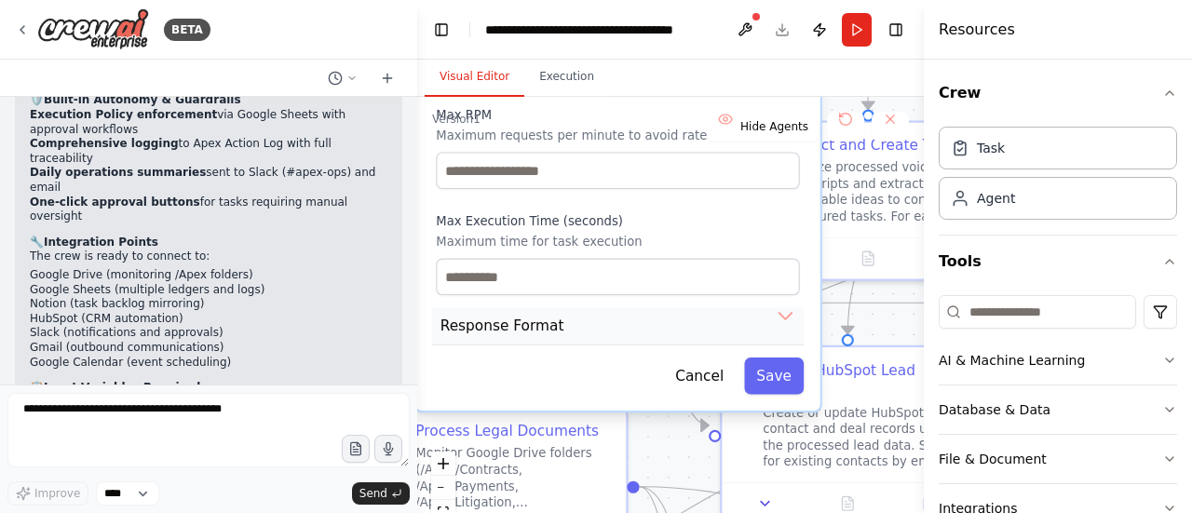
click at [777, 307] on button "Response Format" at bounding box center [617, 326] width 371 height 38
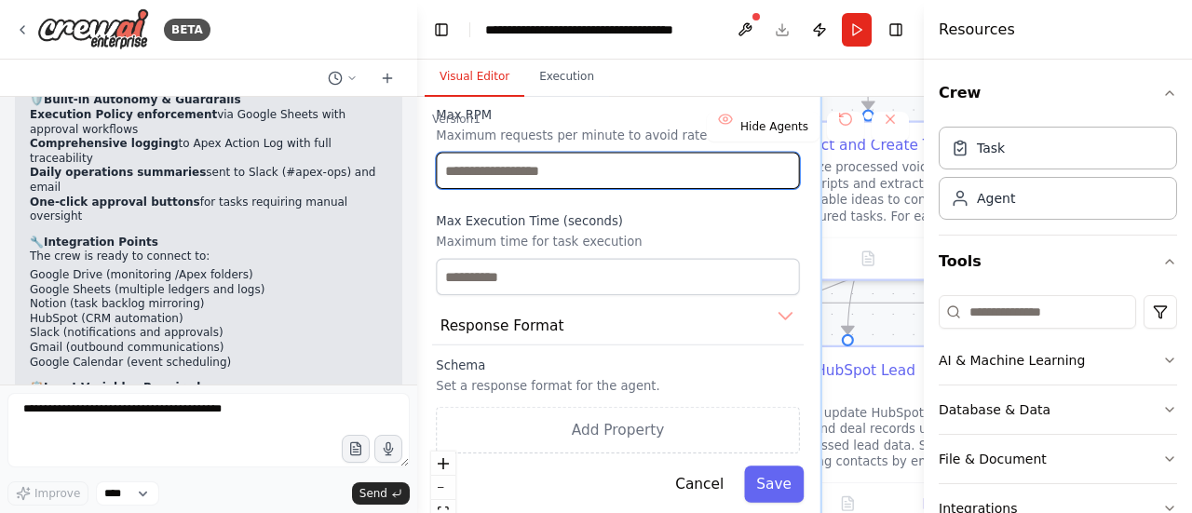
drag, startPoint x: 706, startPoint y: 170, endPoint x: 701, endPoint y: 270, distance: 99.7
click at [701, 270] on div "Reasoning Reflect on a task and create a plan before execution Max Reasoning At…" at bounding box center [617, 13] width 363 height 563
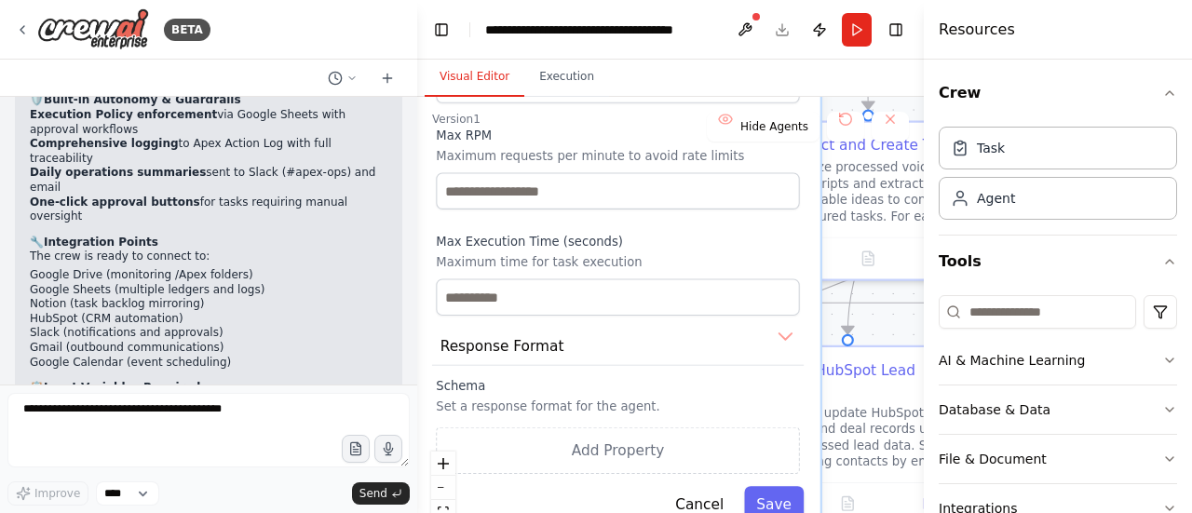
drag, startPoint x: 708, startPoint y: 215, endPoint x: 706, endPoint y: 274, distance: 58.7
click at [706, 274] on div "Max Execution Time (seconds) Maximum time for task execution" at bounding box center [617, 275] width 363 height 82
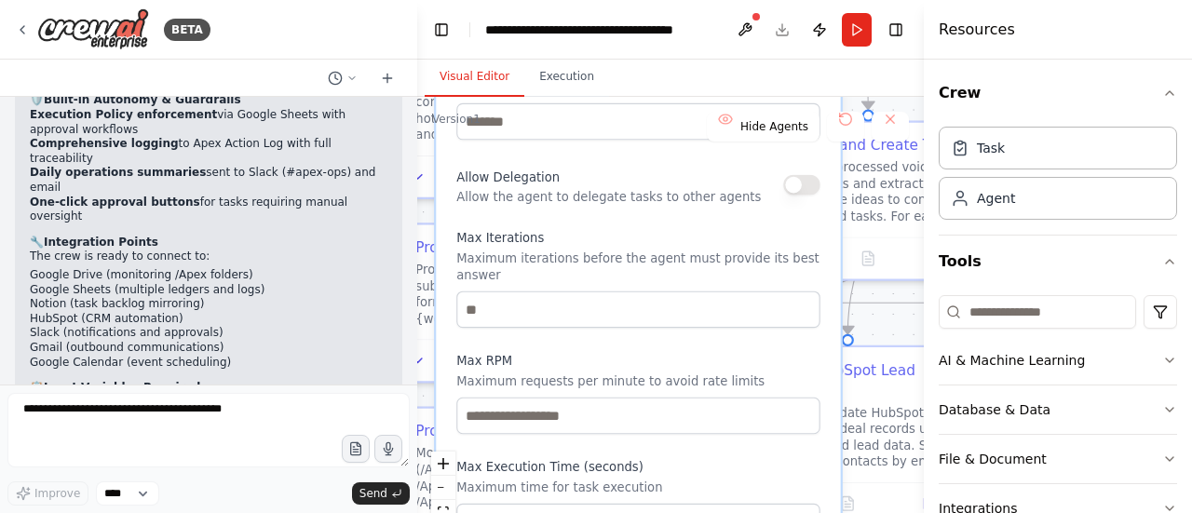
drag, startPoint x: 674, startPoint y: 164, endPoint x: 695, endPoint y: 366, distance: 203.1
click at [695, 366] on label "Max RPM" at bounding box center [637, 360] width 363 height 17
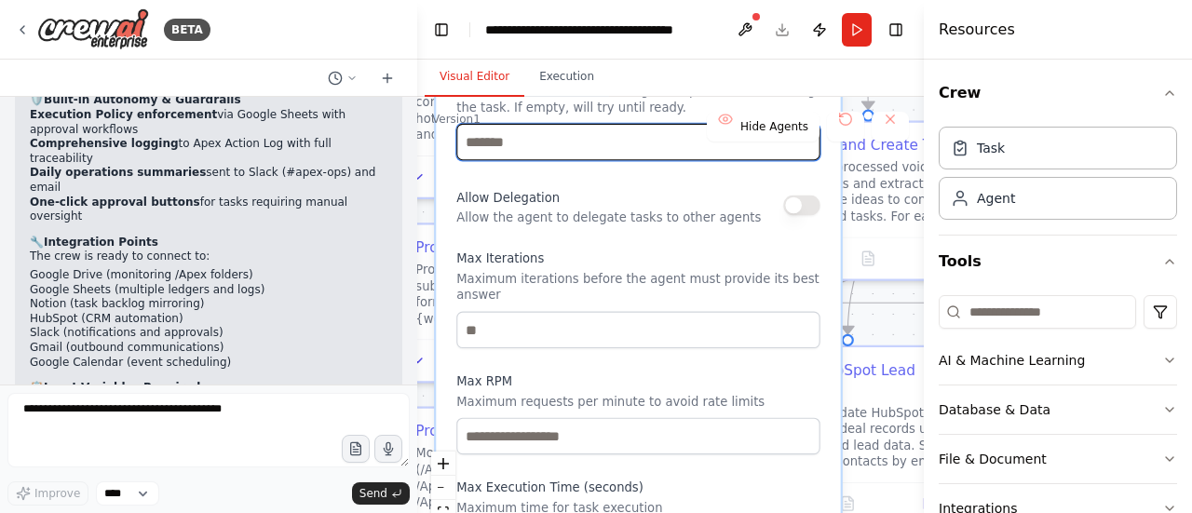
drag, startPoint x: 631, startPoint y: 142, endPoint x: 627, endPoint y: 210, distance: 68.1
click at [627, 210] on div "Reasoning Reflect on a task and create a plan before execution Max Reasoning At…" at bounding box center [637, 278] width 363 height 563
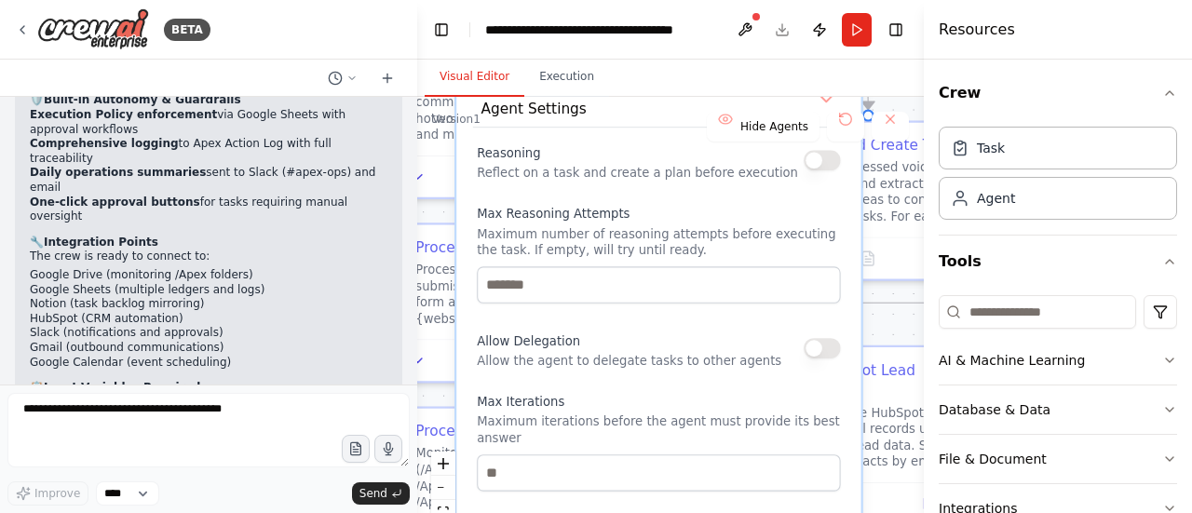
drag, startPoint x: 628, startPoint y: 209, endPoint x: 634, endPoint y: 311, distance: 102.6
click at [643, 356] on div "Allow Delegation Allow the agent to delegate tasks to other agents" at bounding box center [629, 348] width 304 height 41
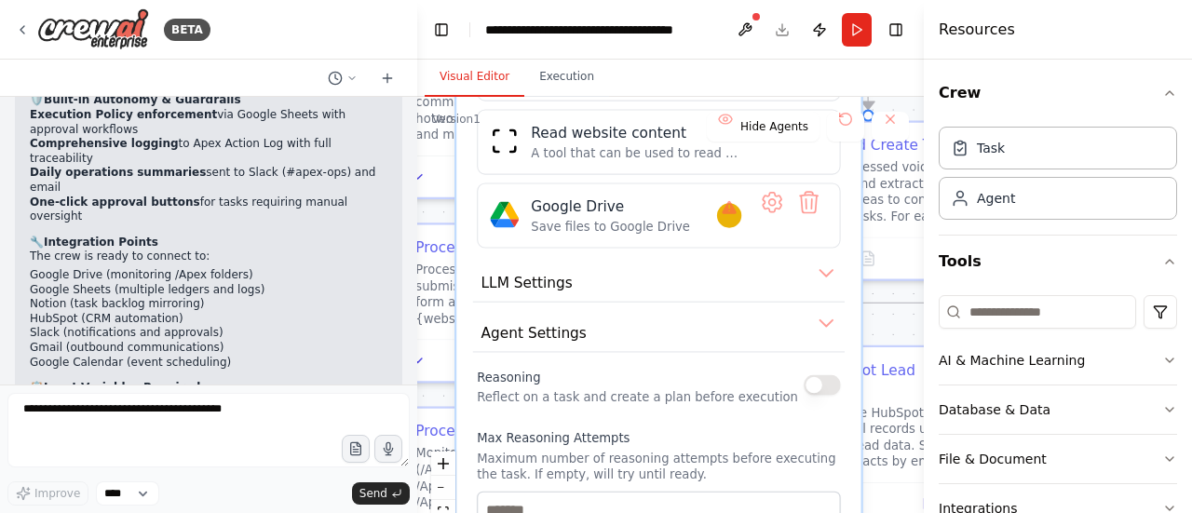
drag, startPoint x: 623, startPoint y: 179, endPoint x: 620, endPoint y: 382, distance: 203.0
click at [619, 387] on div "Reasoning Reflect on a task and create a plan before execution" at bounding box center [637, 385] width 321 height 41
click at [619, 350] on button "Agent Settings" at bounding box center [658, 334] width 371 height 38
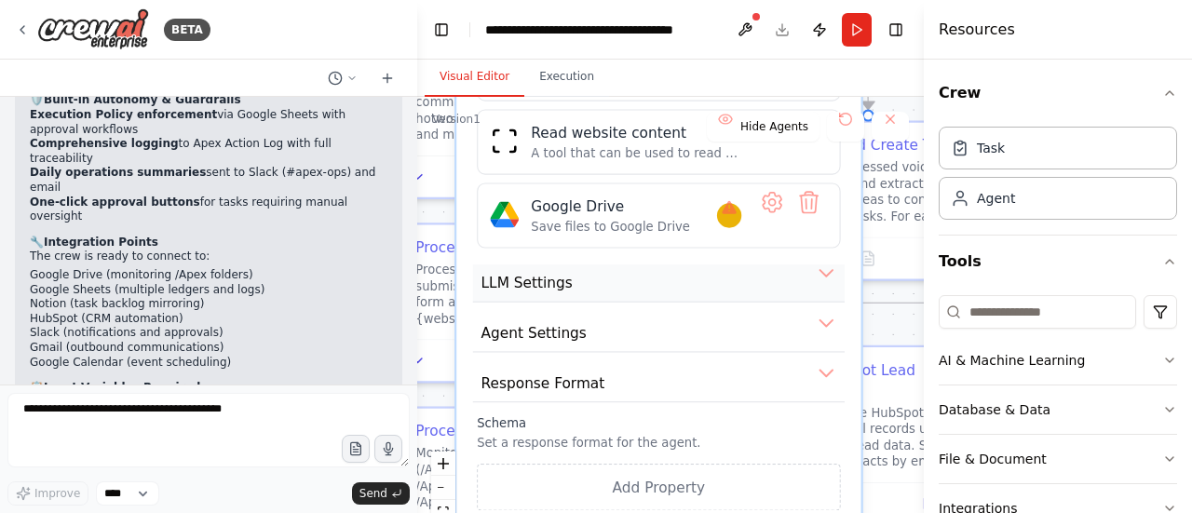
click at [618, 281] on button "LLM Settings" at bounding box center [658, 283] width 371 height 38
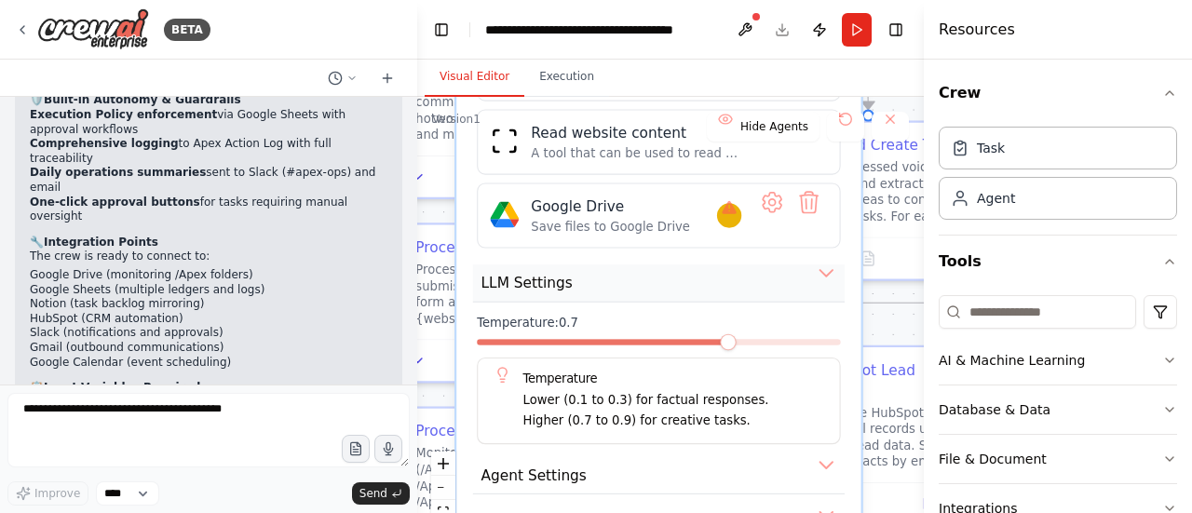
click at [618, 281] on button "LLM Settings" at bounding box center [658, 283] width 371 height 38
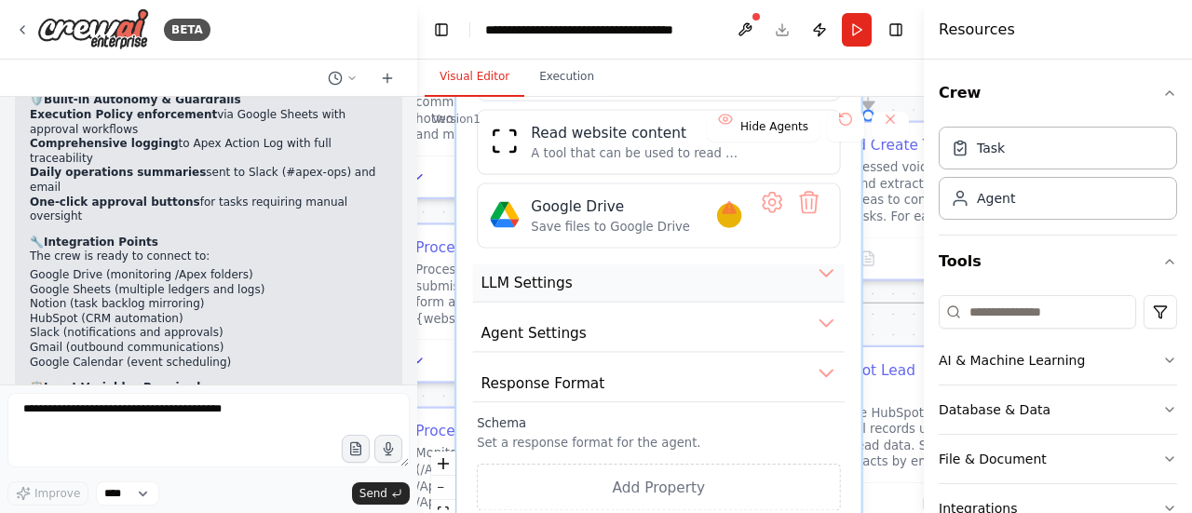
click at [618, 281] on button "LLM Settings" at bounding box center [658, 283] width 371 height 38
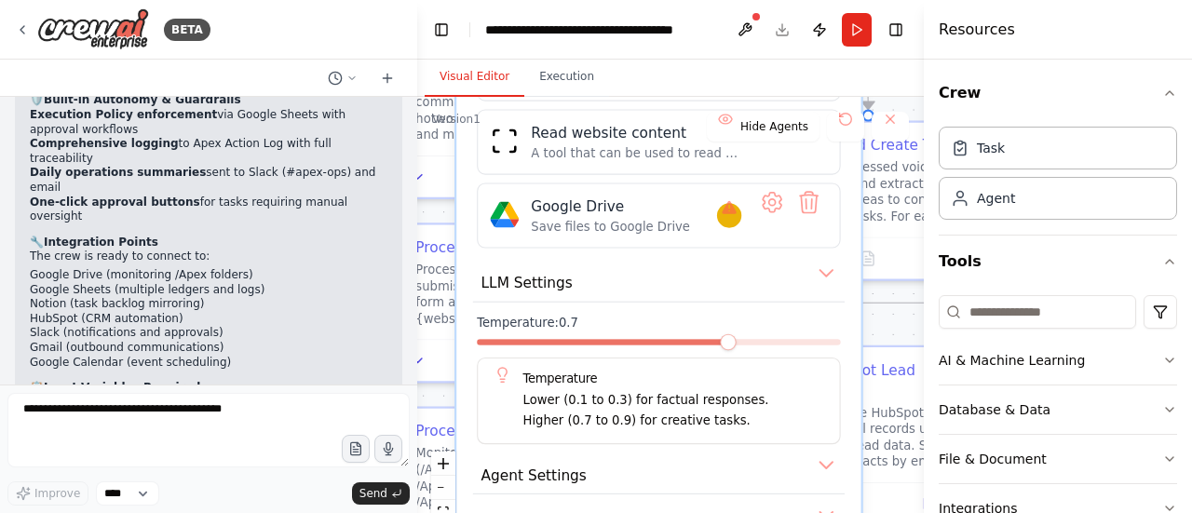
click at [640, 338] on div "Temperature: 0.7 Temperature Lower (0.1 to 0.3) for factual responses. Higher (…" at bounding box center [658, 379] width 363 height 129
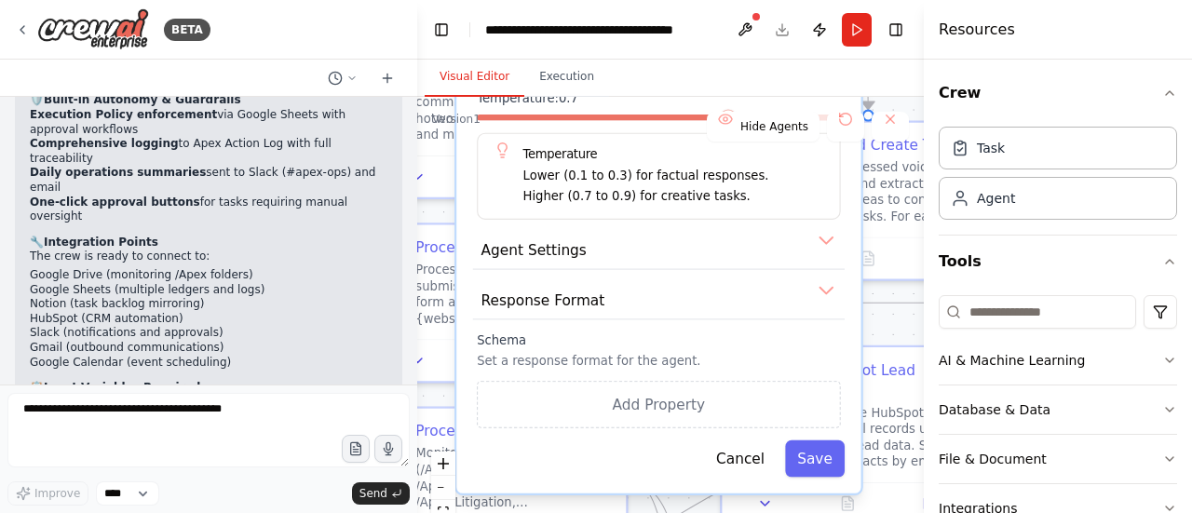
drag, startPoint x: 644, startPoint y: 423, endPoint x: 638, endPoint y: 207, distance: 216.1
click at [638, 208] on div "**********" at bounding box center [658, 10] width 404 height 965
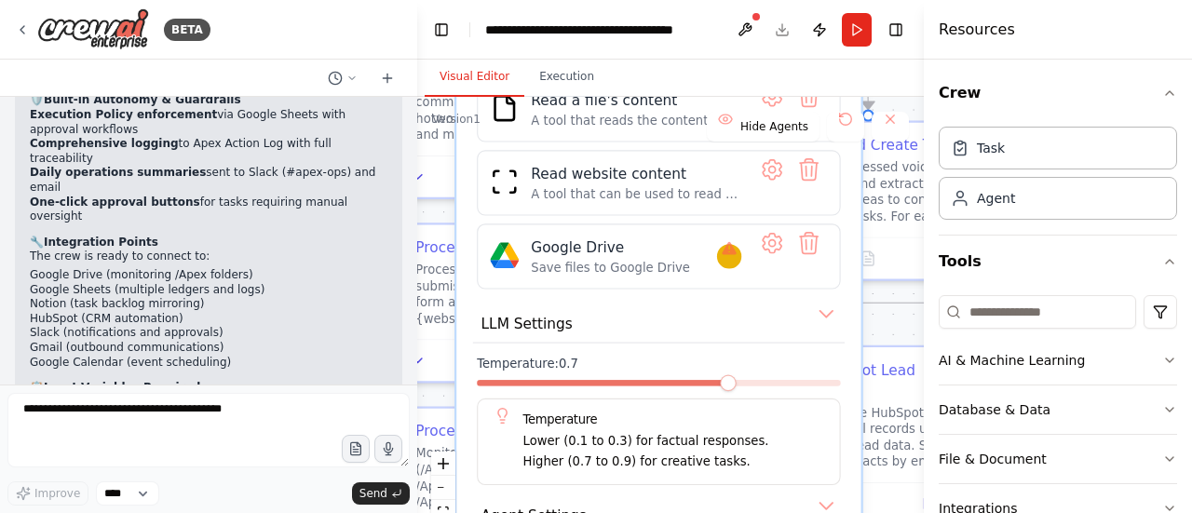
drag, startPoint x: 662, startPoint y: 189, endPoint x: 660, endPoint y: 511, distance: 322.1
click at [659, 512] on html "BETA Hello! I'm the CrewAI assistant. What kind of automation do you want to bu…" at bounding box center [596, 256] width 1192 height 513
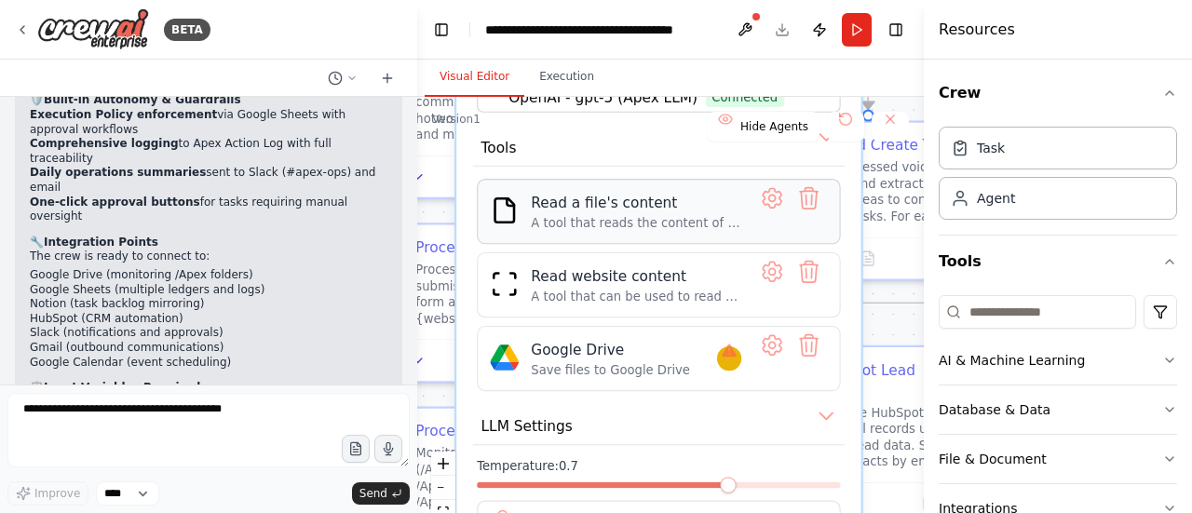
drag, startPoint x: 632, startPoint y: 178, endPoint x: 632, endPoint y: 240, distance: 62.4
click at [632, 240] on div "Read a file's content A tool that reads the content of a file. To use this tool…" at bounding box center [658, 211] width 363 height 65
click at [773, 346] on button at bounding box center [771, 357] width 36 height 36
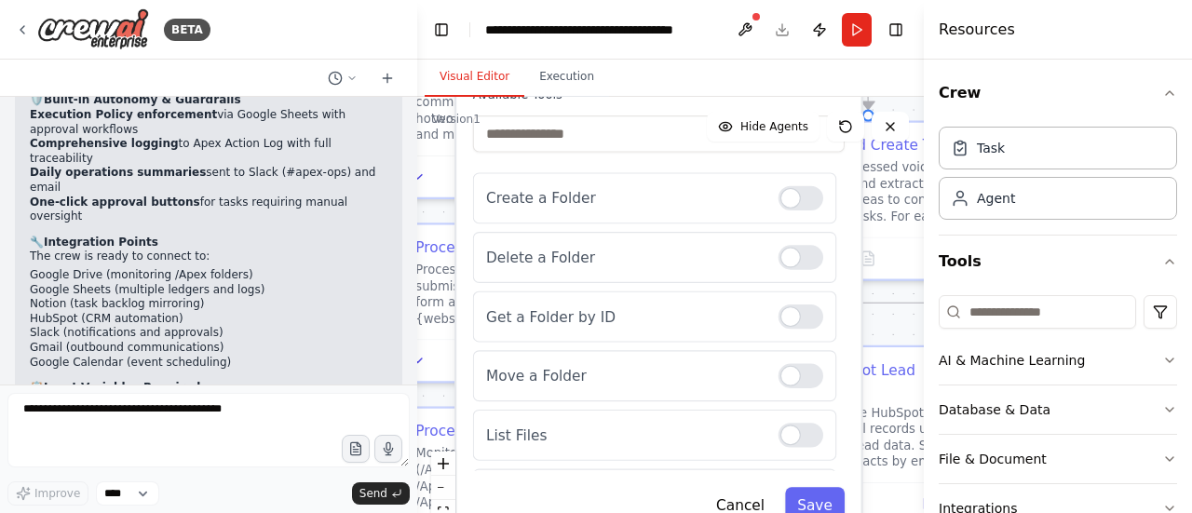
scroll to position [199, 0]
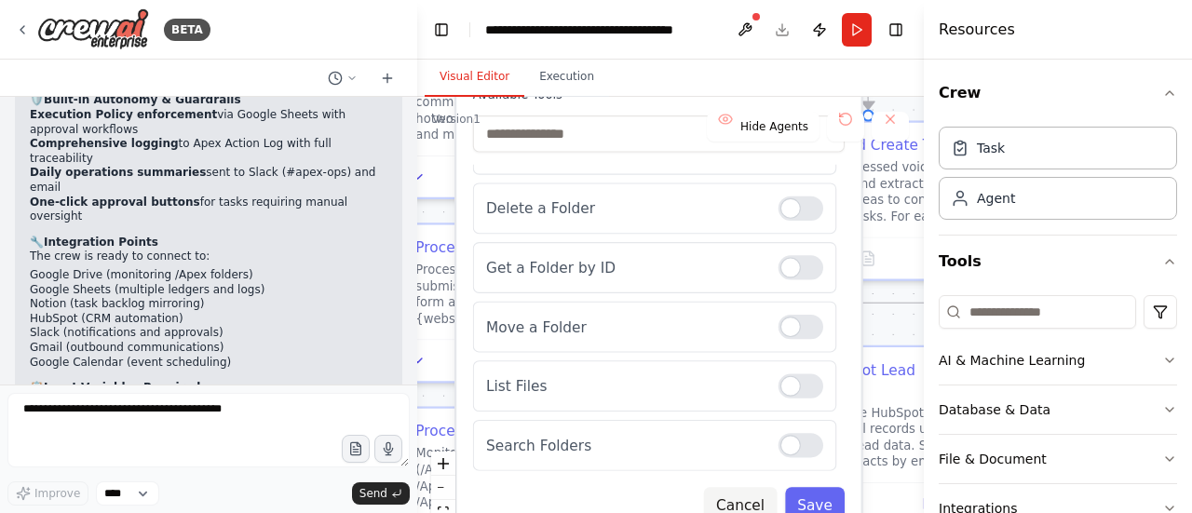
click at [772, 509] on button "Cancel" at bounding box center [740, 505] width 73 height 36
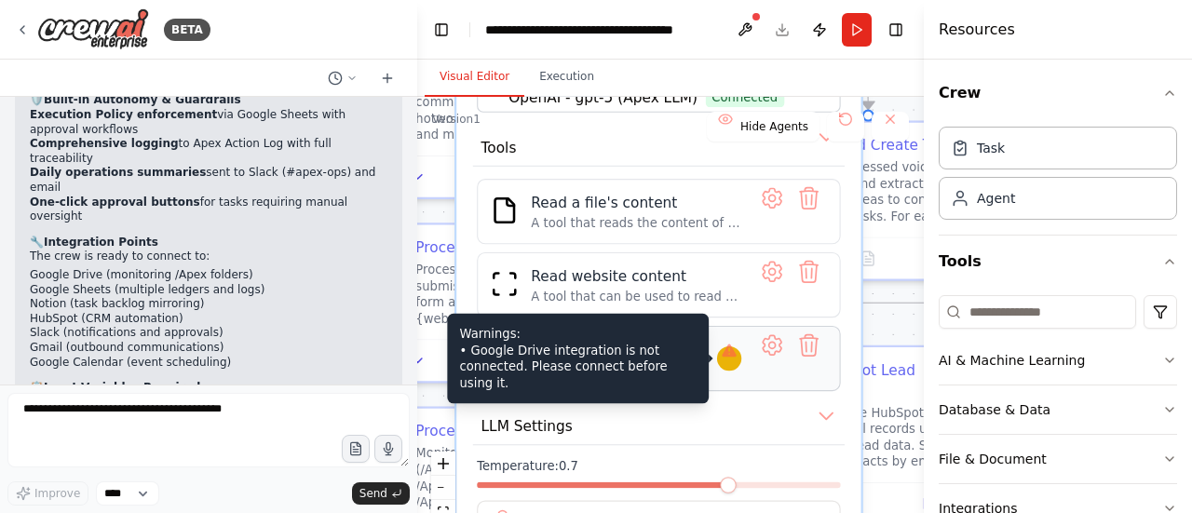
click at [738, 358] on div at bounding box center [729, 358] width 24 height 24
click at [735, 364] on div at bounding box center [729, 358] width 24 height 24
click at [739, 370] on div "Warnings: • Google Drive integration is not connected. Please connect before us…" at bounding box center [729, 358] width 24 height 24
click at [739, 369] on div "Warnings: • Google Drive integration is not connected. Please connect before us…" at bounding box center [729, 358] width 24 height 24
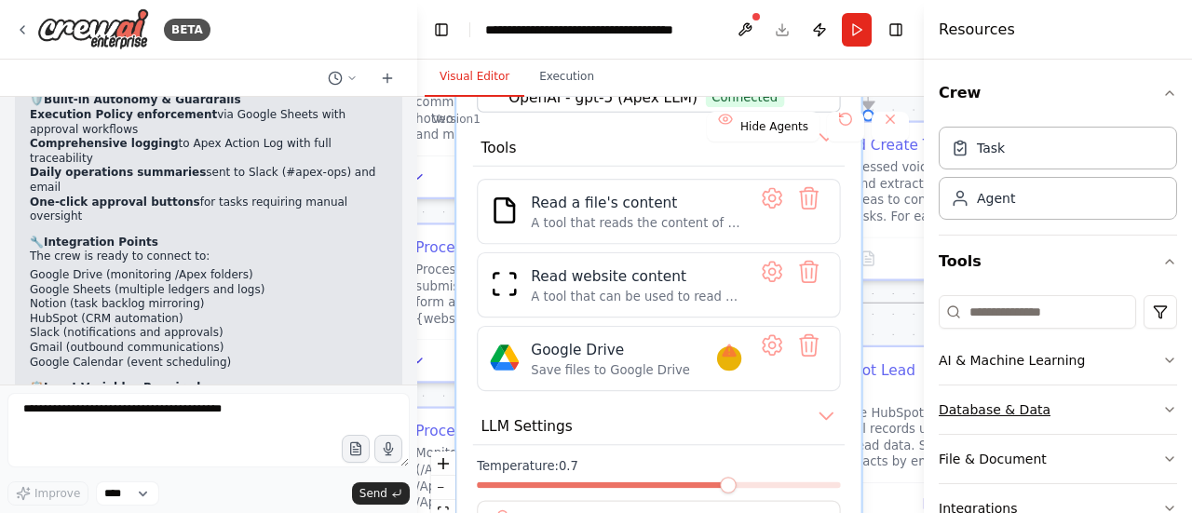
scroll to position [149, 0]
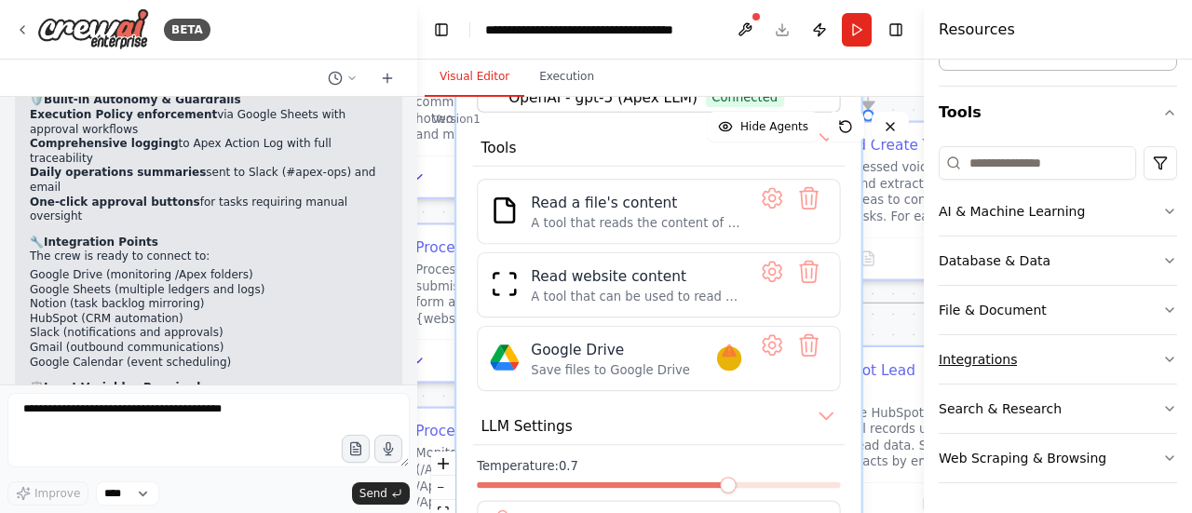
click at [1009, 367] on div "Integrations" at bounding box center [977, 359] width 78 height 19
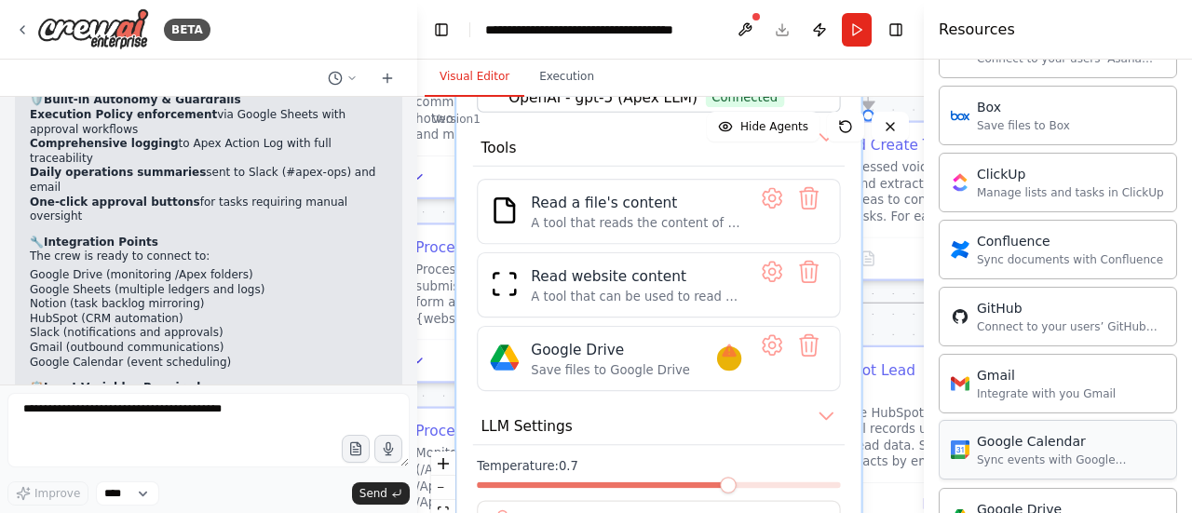
scroll to position [738, 0]
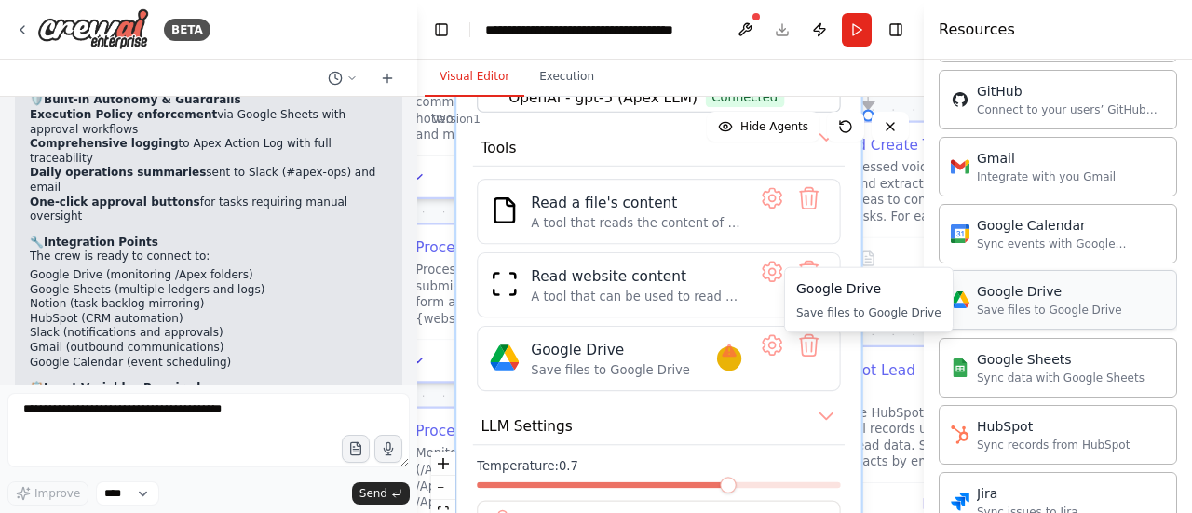
click at [1036, 317] on div "Google Drive Save files to Google Drive" at bounding box center [1057, 300] width 238 height 60
drag, startPoint x: 1032, startPoint y: 316, endPoint x: 1060, endPoint y: 304, distance: 30.1
click at [1060, 304] on div "Save files to Google Drive" at bounding box center [1049, 310] width 145 height 15
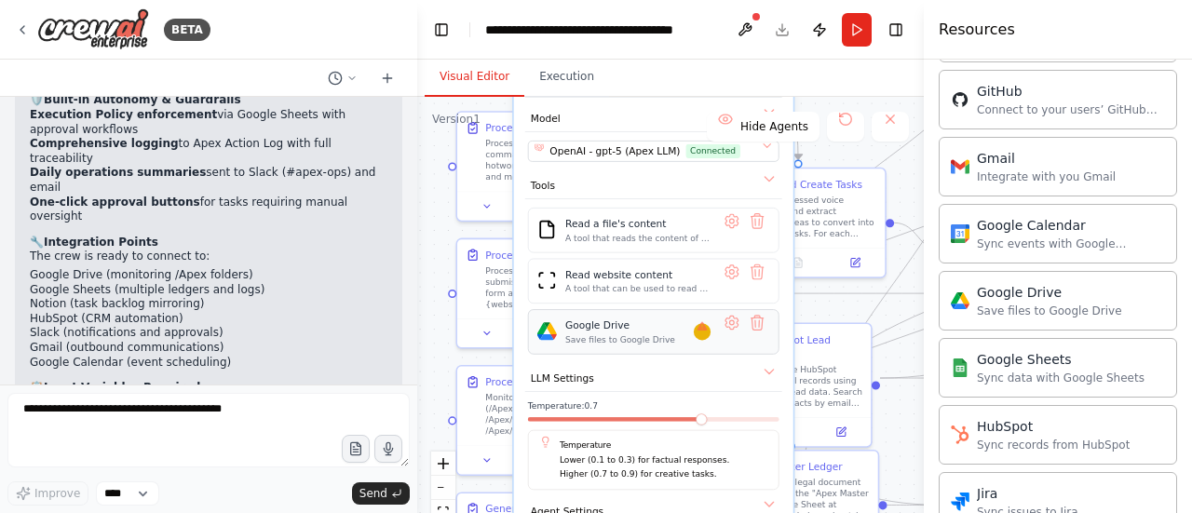
click at [703, 340] on div "Google Drive Save files to Google Drive" at bounding box center [637, 331] width 145 height 27
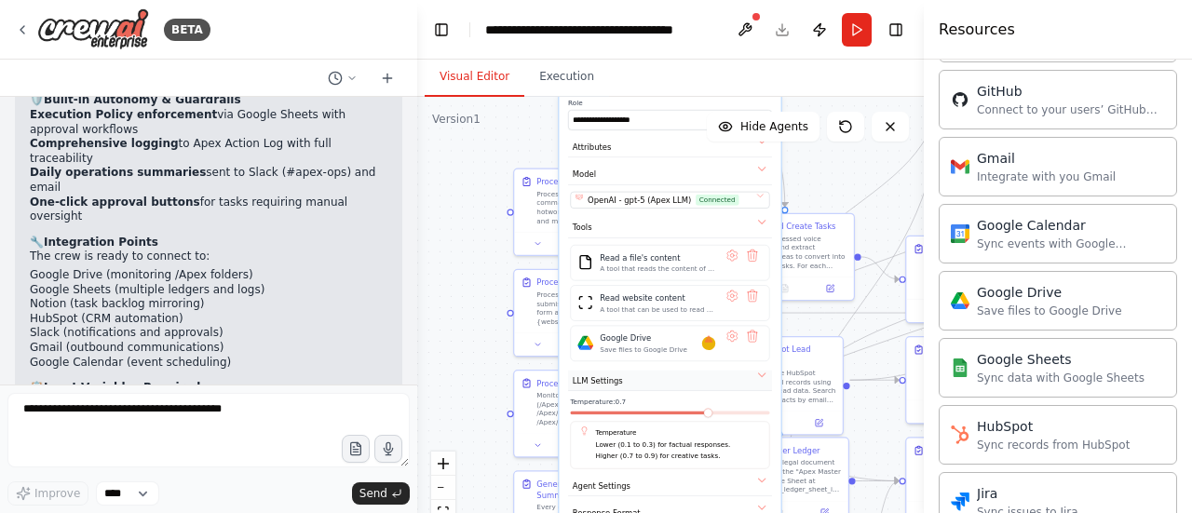
click at [761, 372] on button "LLM Settings" at bounding box center [670, 381] width 204 height 20
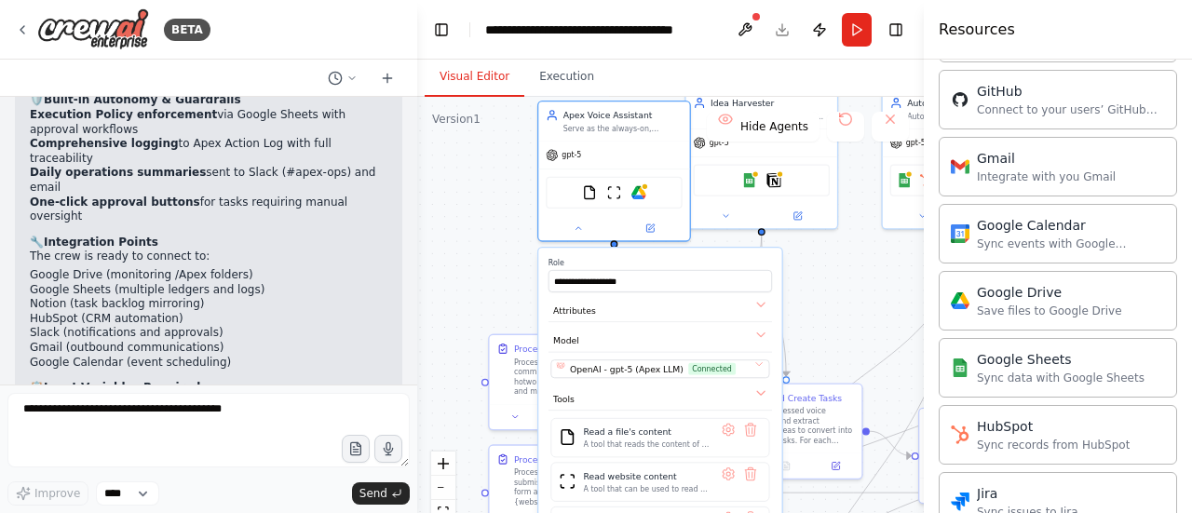
drag, startPoint x: 458, startPoint y: 325, endPoint x: 452, endPoint y: 523, distance: 198.4
click at [452, 512] on html "BETA Hello! I'm the CrewAI assistant. What kind of automation do you want to bu…" at bounding box center [596, 256] width 1192 height 513
